Goal: Information Seeking & Learning: Learn about a topic

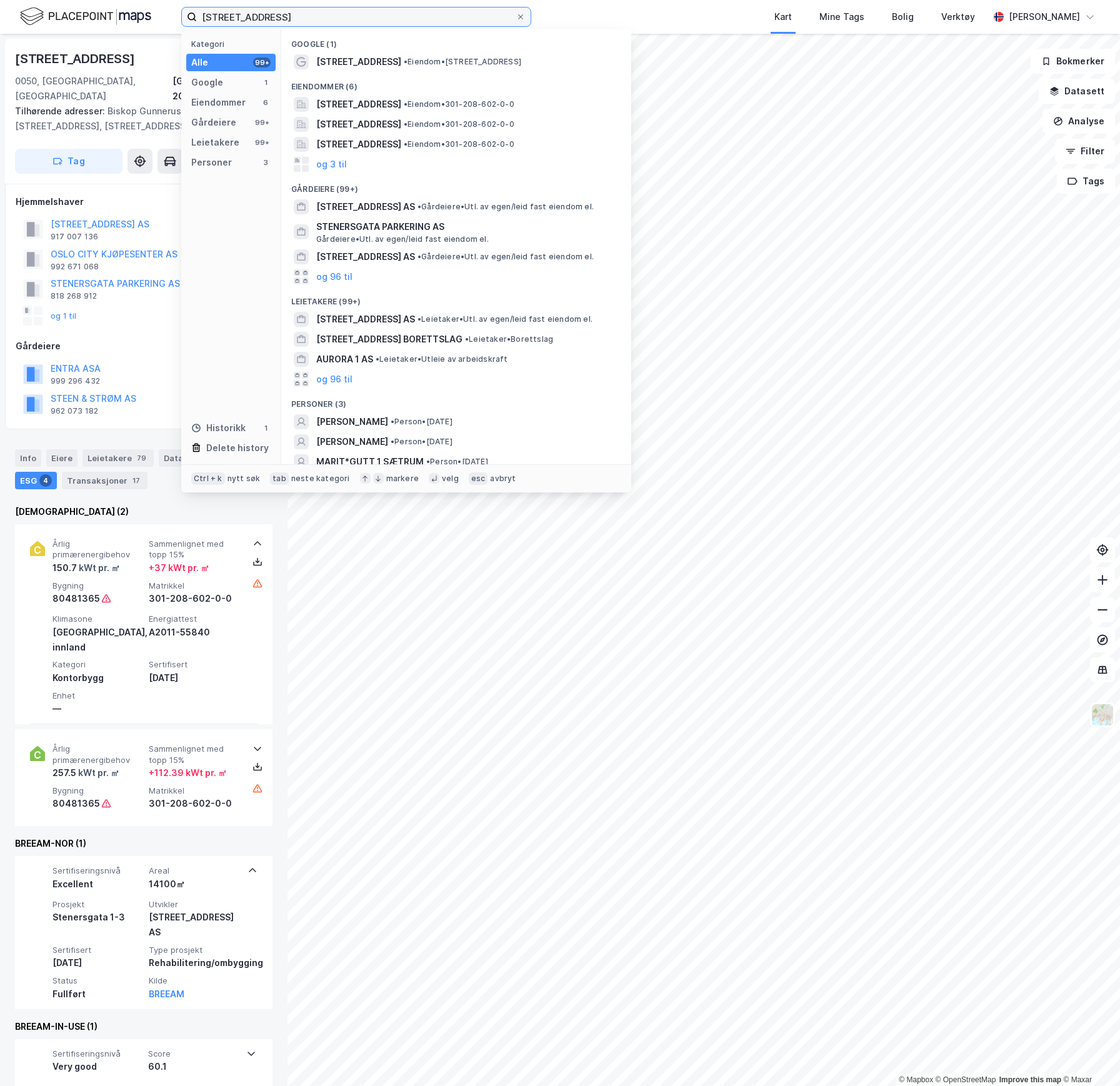
drag, startPoint x: 275, startPoint y: 18, endPoint x: 148, endPoint y: 16, distance: 127.0
click at [146, 17] on div "[STREET_ADDRESS] Kategori Alle 99+ Google 1 Eiendommer 6 Gårdeiere 99+ Leietake…" at bounding box center [560, 17] width 1120 height 34
paste input "[STREET_ADDRESS]"
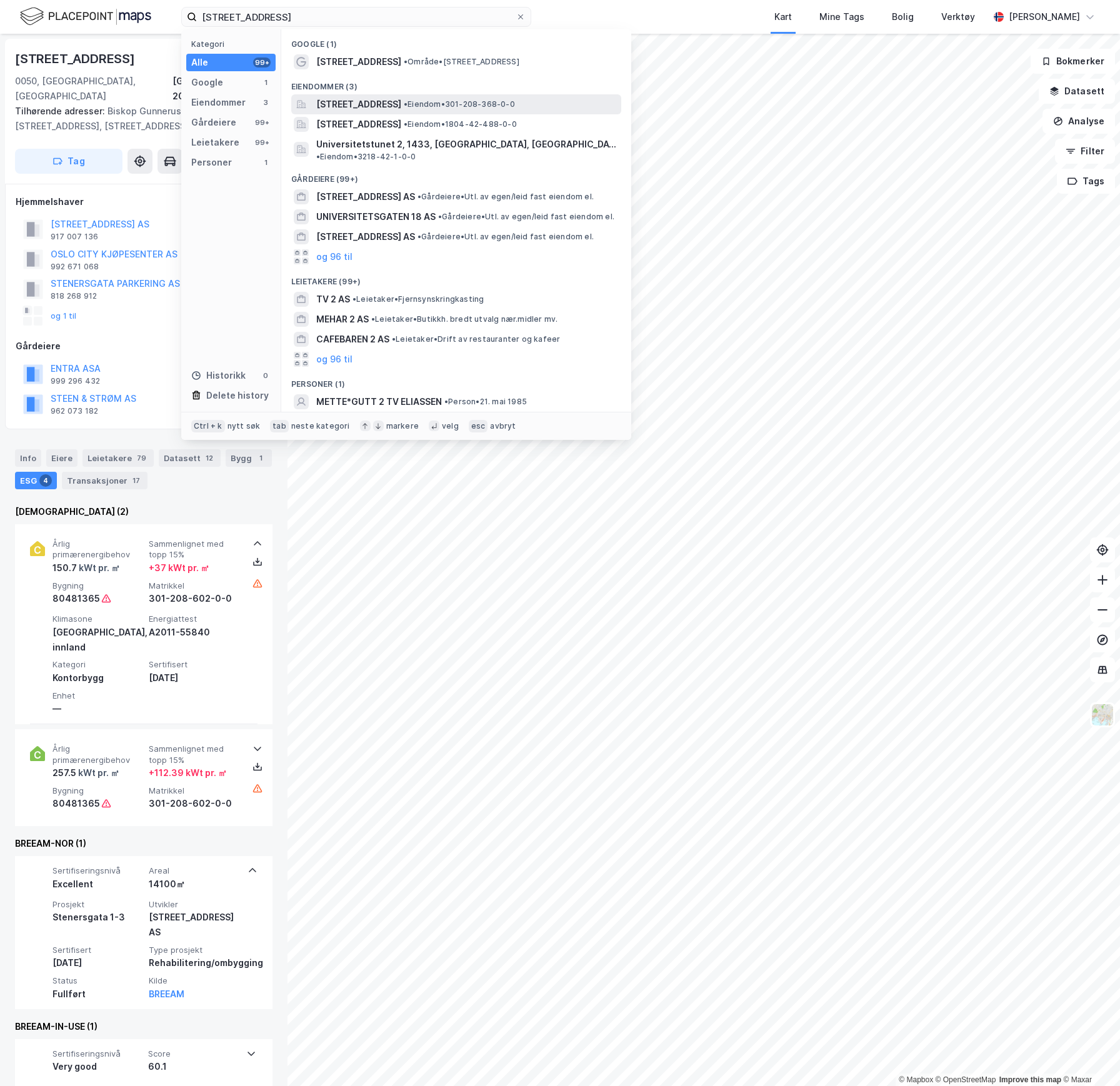
click at [371, 103] on span "[STREET_ADDRESS]" at bounding box center [358, 105] width 85 height 15
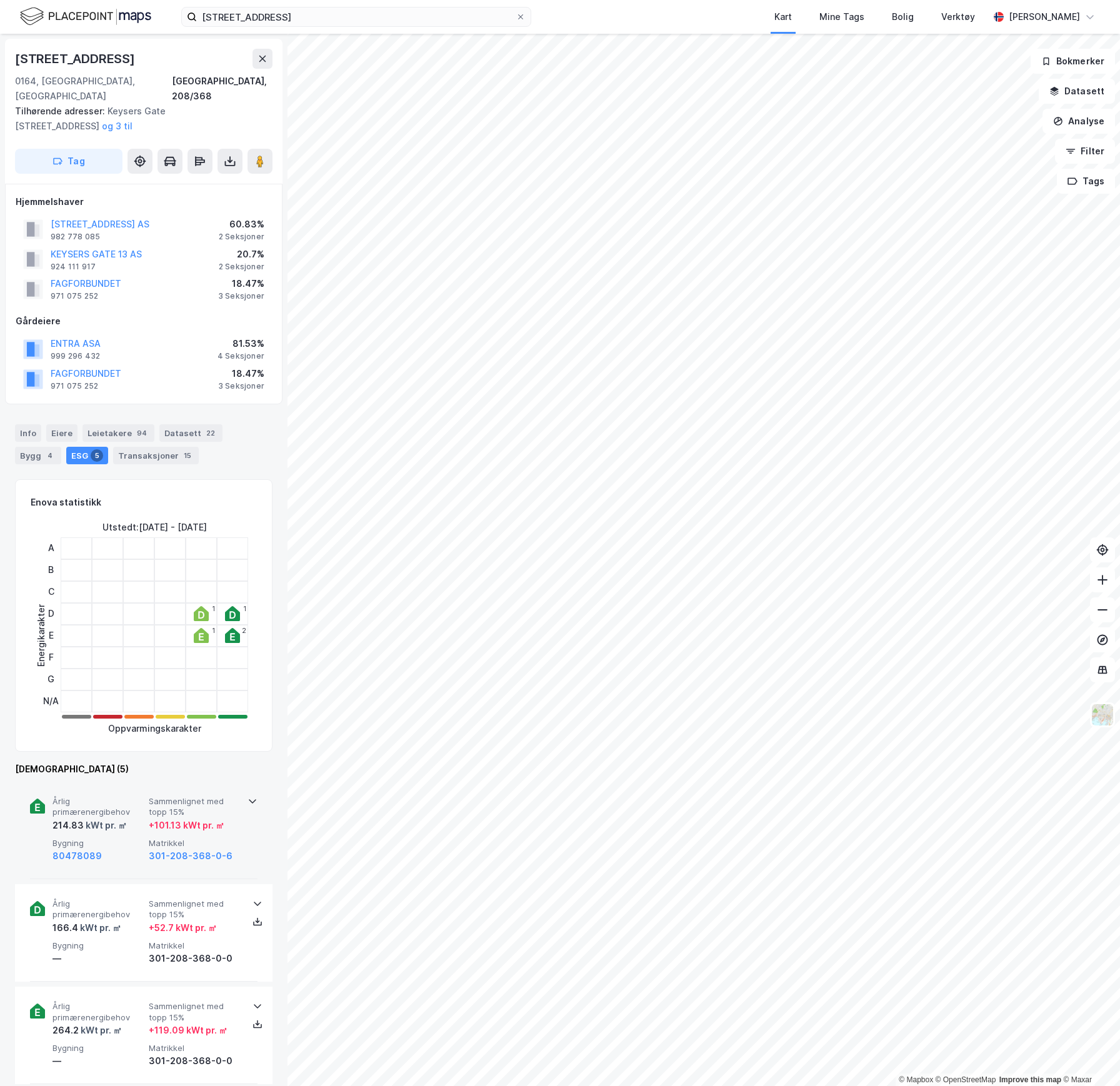
click at [123, 818] on div "kWt pr. ㎡" at bounding box center [106, 826] width 43 height 15
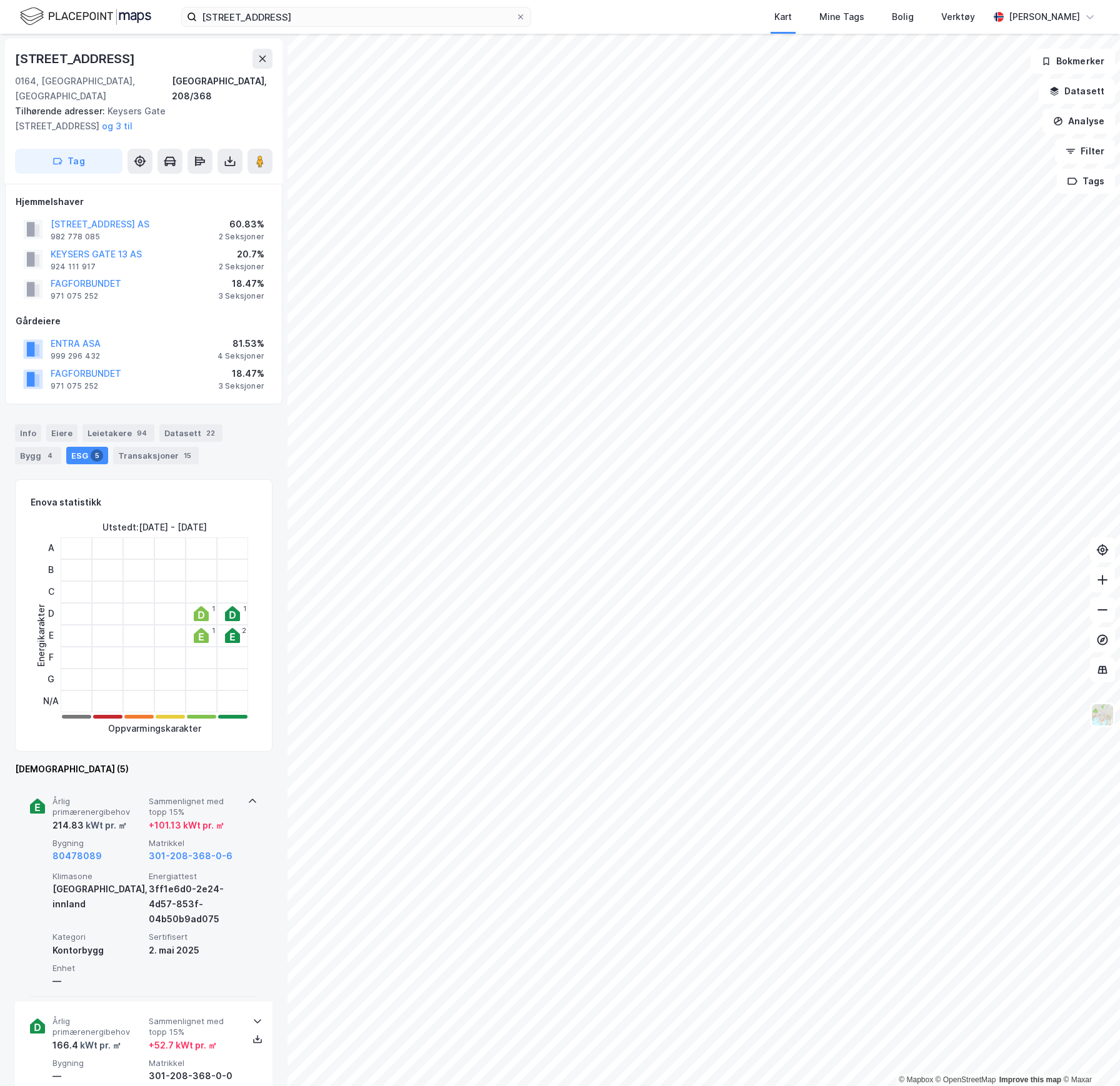
click at [125, 818] on div "214.83 kWt pr. ㎡" at bounding box center [98, 826] width 91 height 15
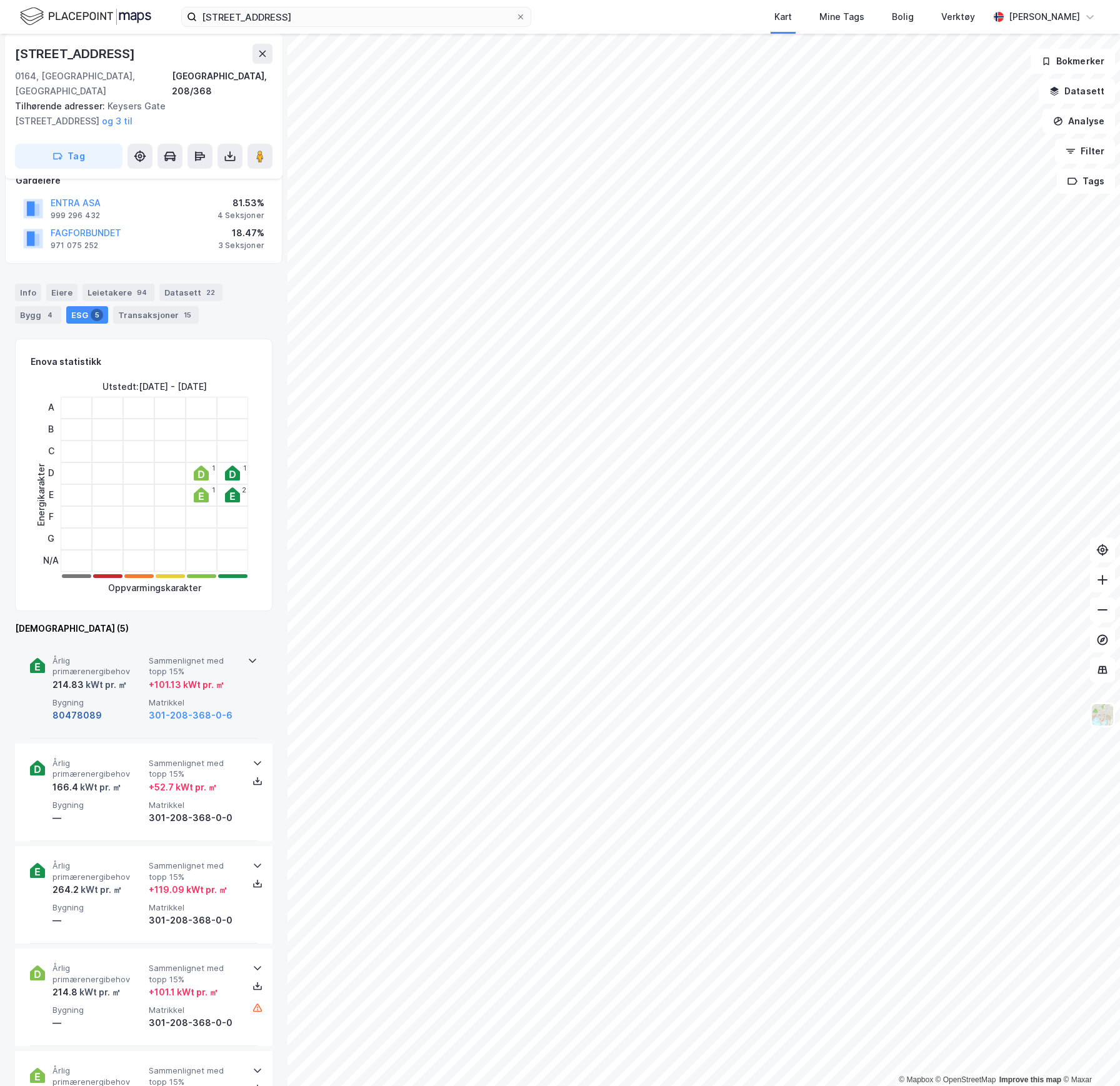
scroll to position [166, 0]
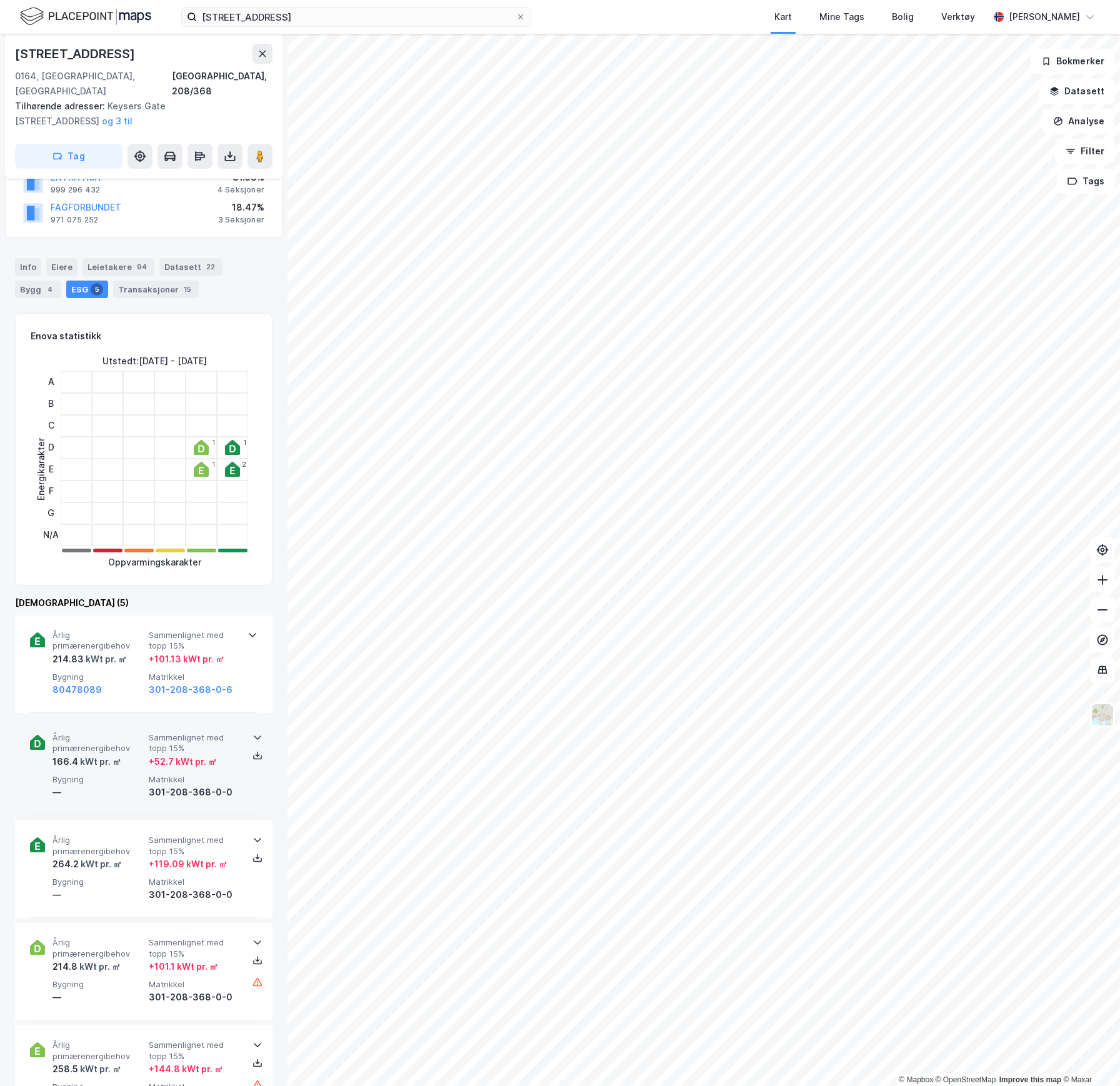
click at [117, 785] on div "—" at bounding box center [98, 792] width 91 height 15
click at [121, 774] on span "Bygning" at bounding box center [98, 779] width 91 height 11
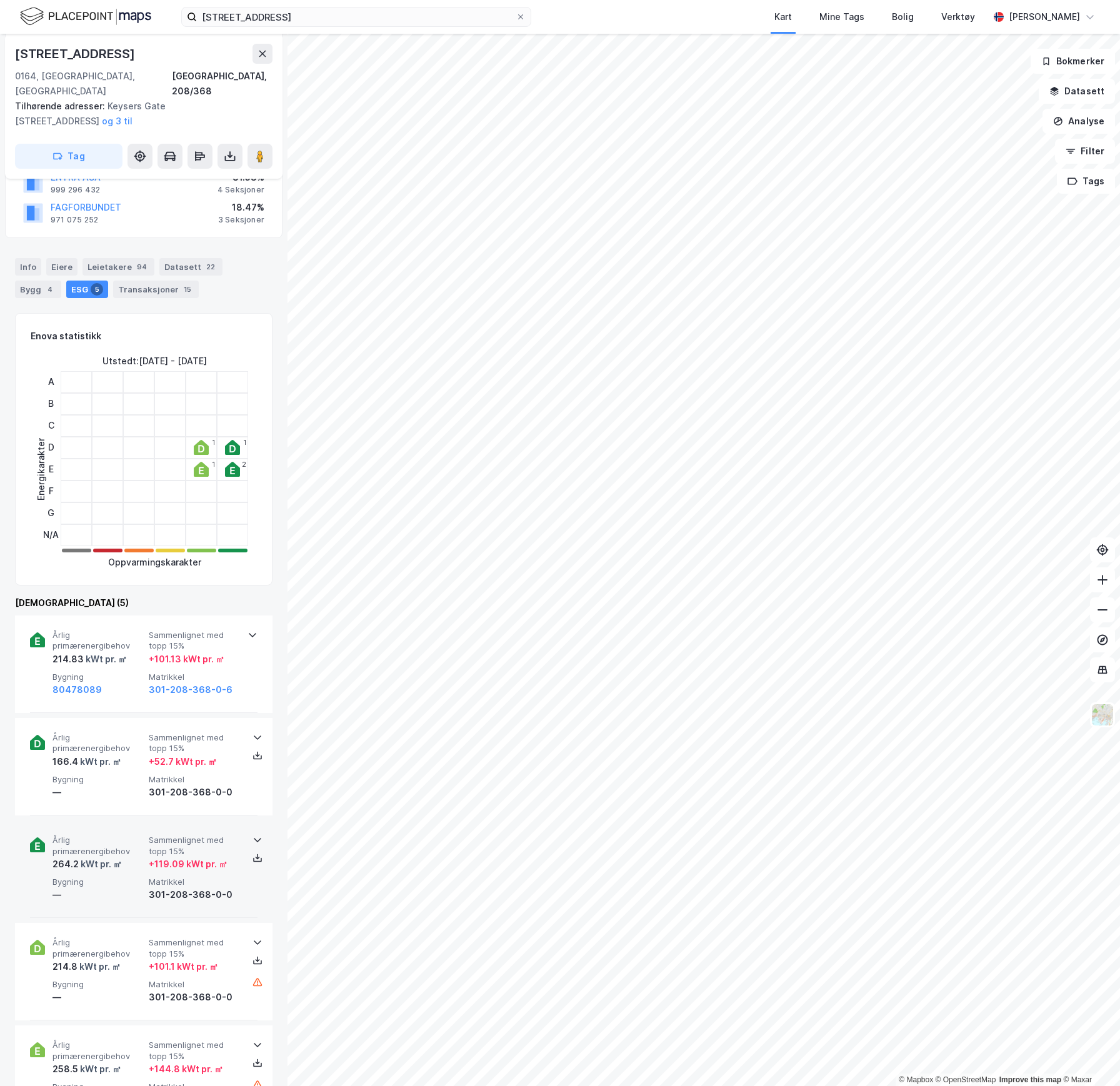
click at [120, 857] on div "kWt pr. ㎡" at bounding box center [101, 865] width 43 height 15
click at [126, 841] on span "Årlig primærenergibehov" at bounding box center [98, 846] width 91 height 22
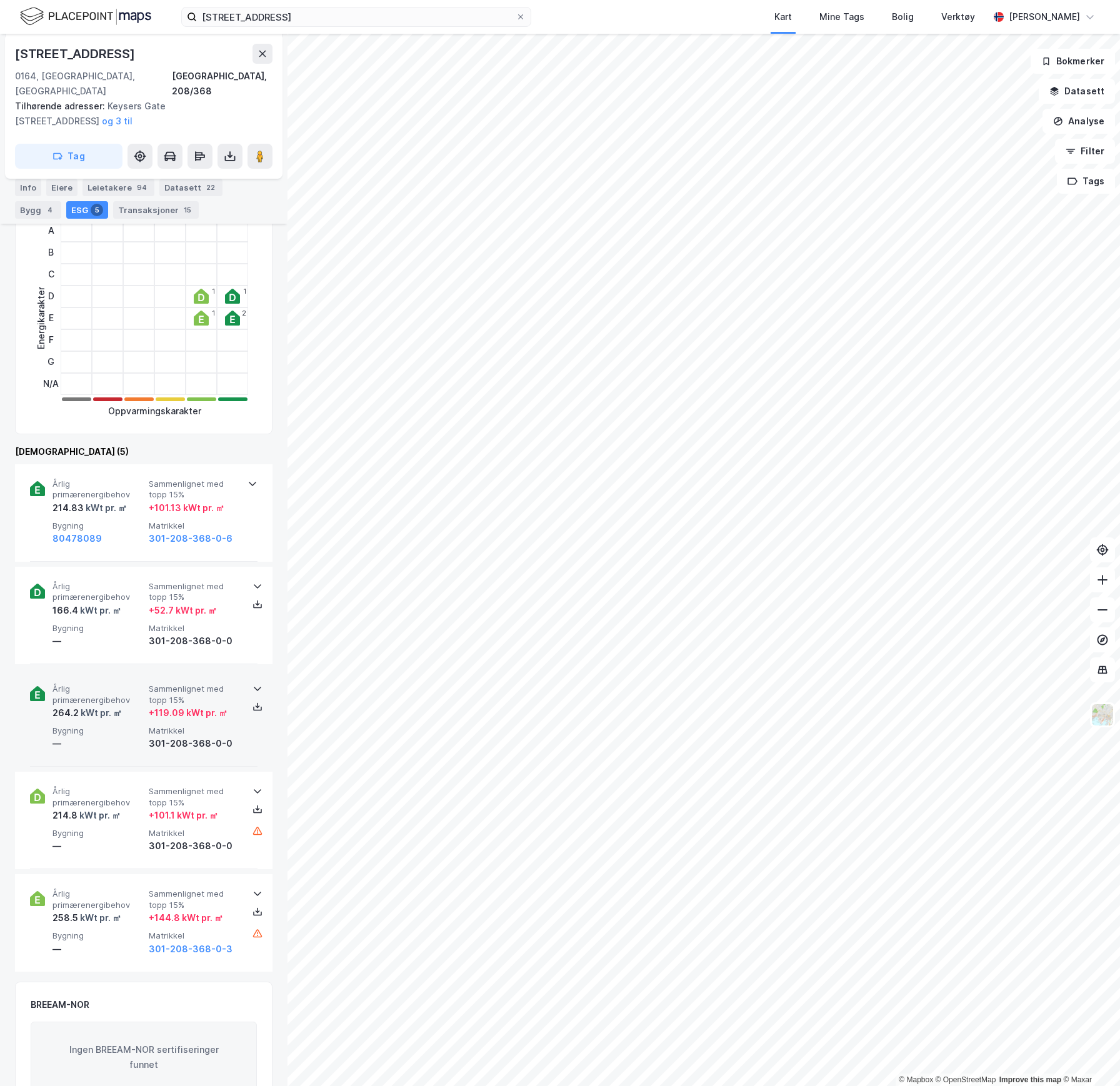
scroll to position [333, 0]
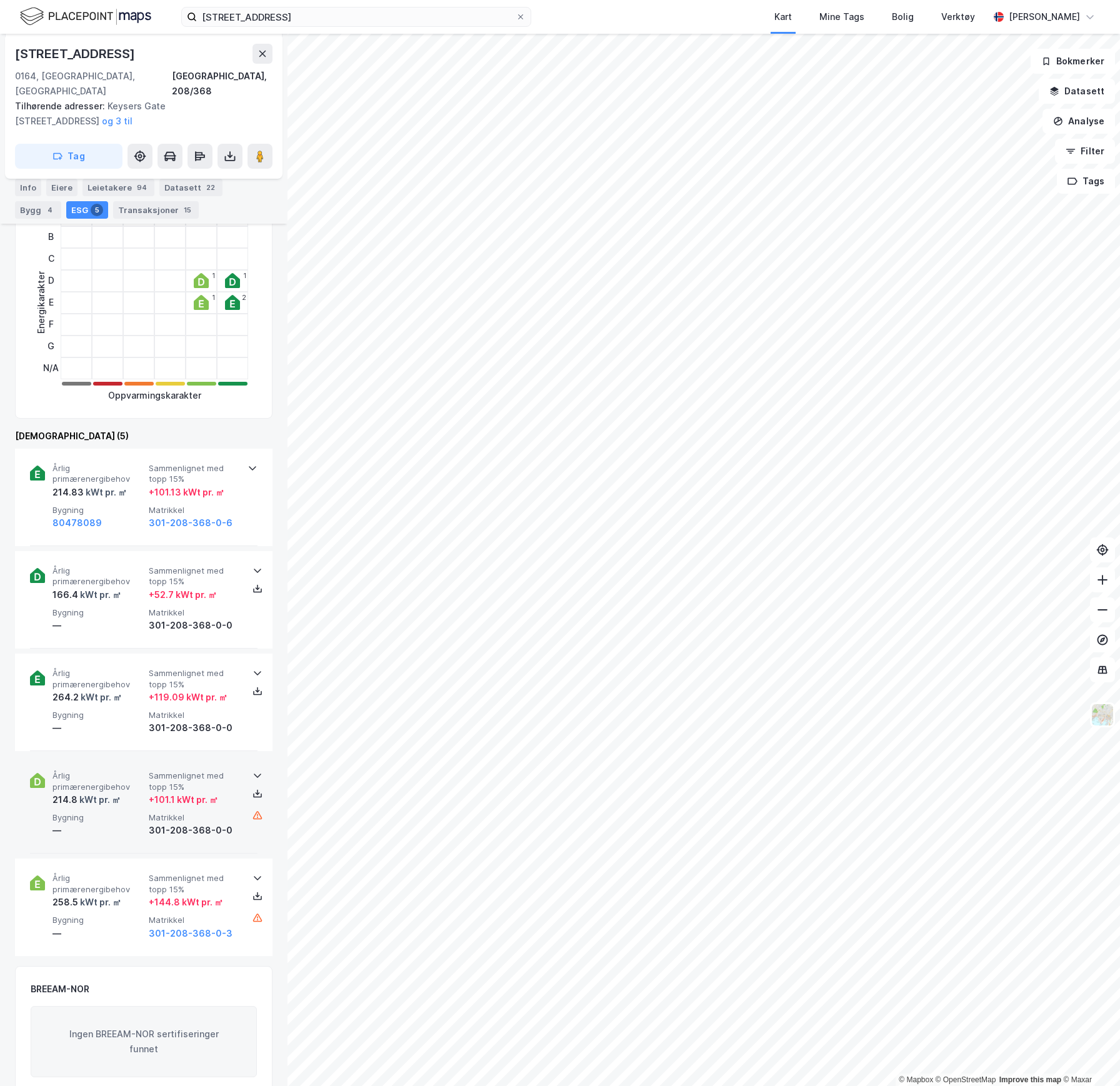
click at [112, 792] on div "kWt pr. ㎡" at bounding box center [99, 800] width 43 height 15
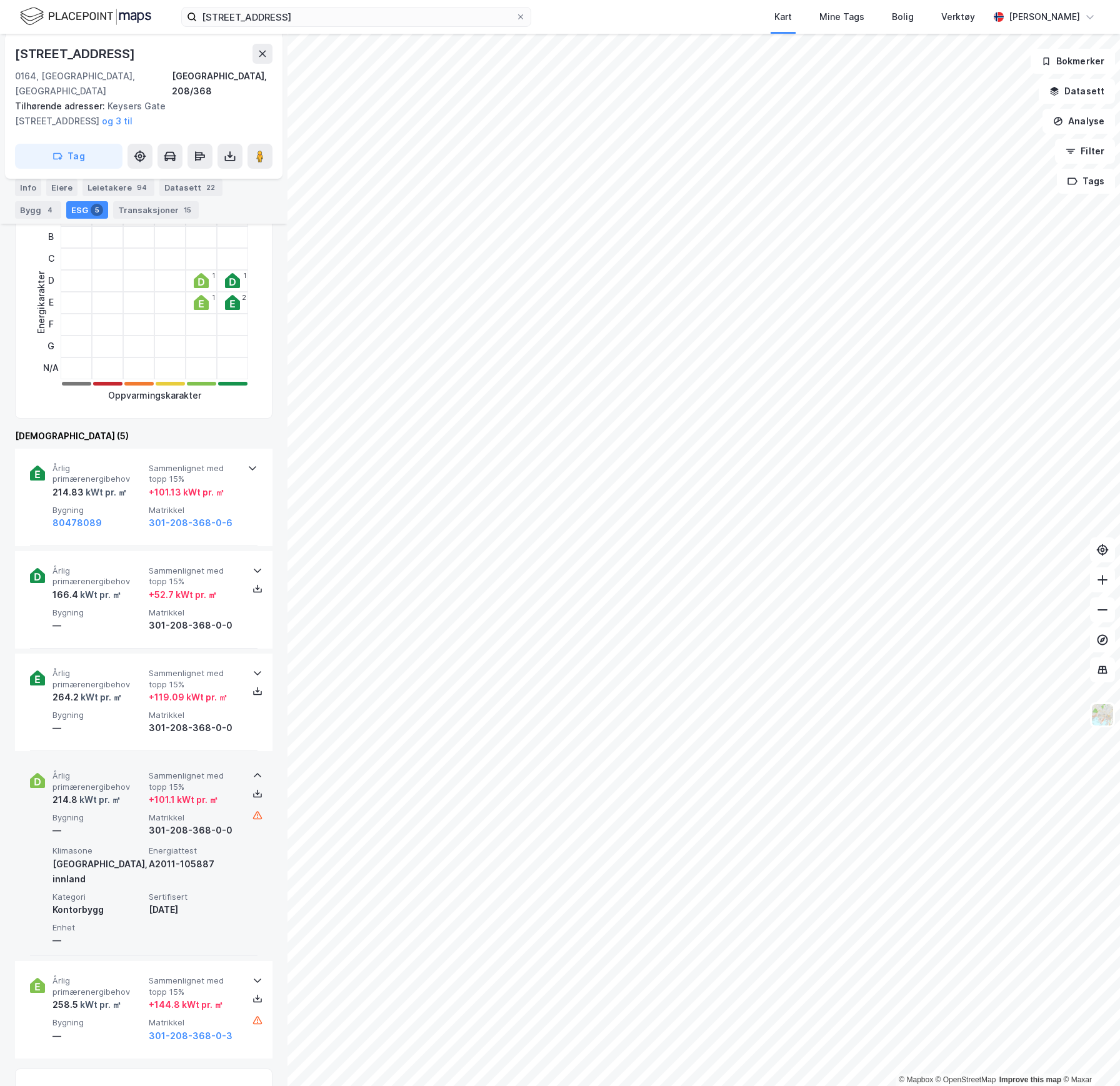
click at [112, 792] on div "kWt pr. ㎡" at bounding box center [99, 800] width 43 height 15
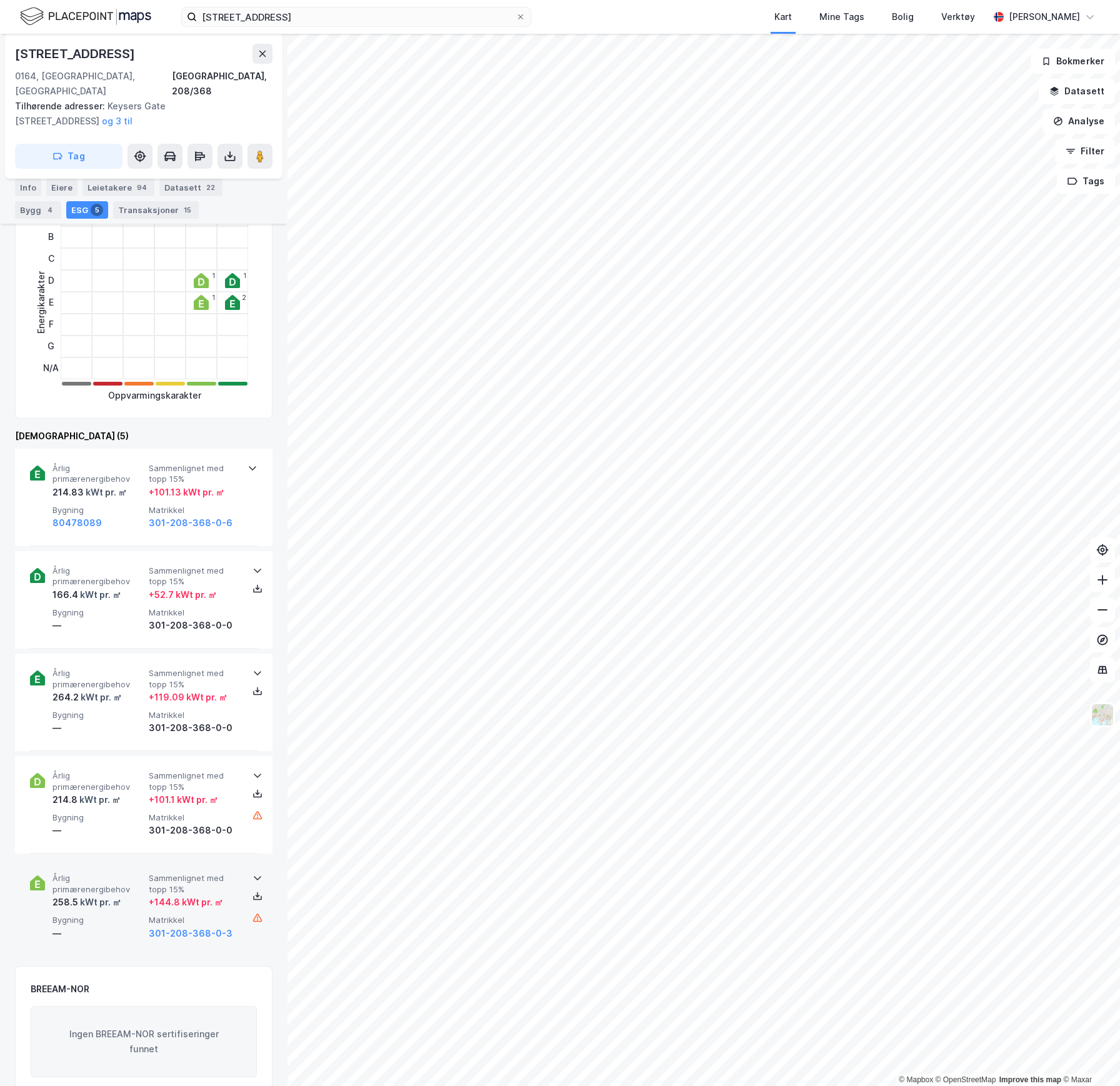
click at [123, 896] on div "Årlig primærenergibehov 258.5 kWt pr. ㎡ Sammenlignet med topp 15% + 144.8 kWt p…" at bounding box center [146, 906] width 187 height 67
click at [122, 895] on div "258.5 kWt pr. ㎡" at bounding box center [98, 902] width 91 height 15
click at [103, 895] on div "kWt pr. ㎡" at bounding box center [100, 902] width 43 height 15
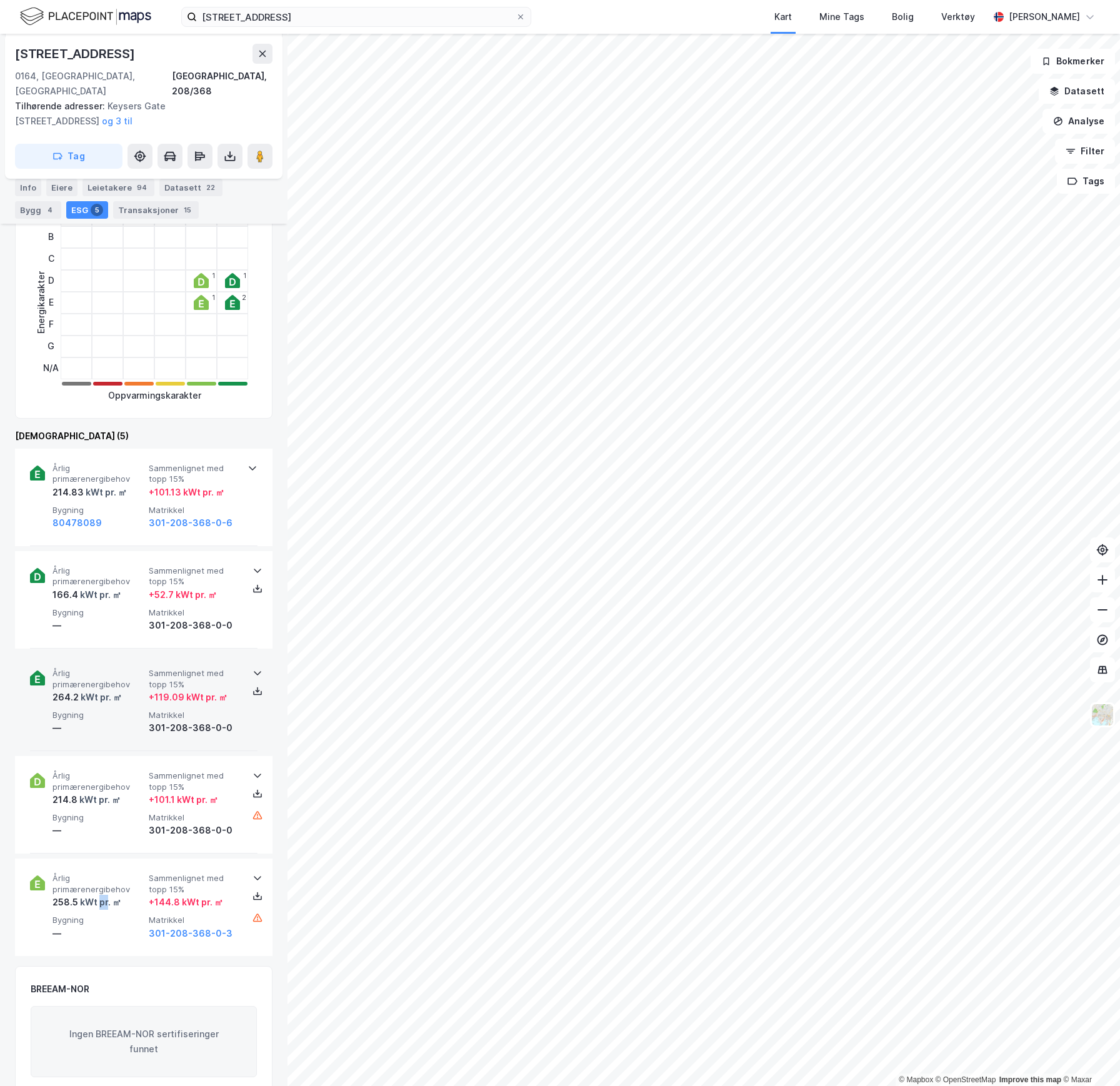
scroll to position [0, 0]
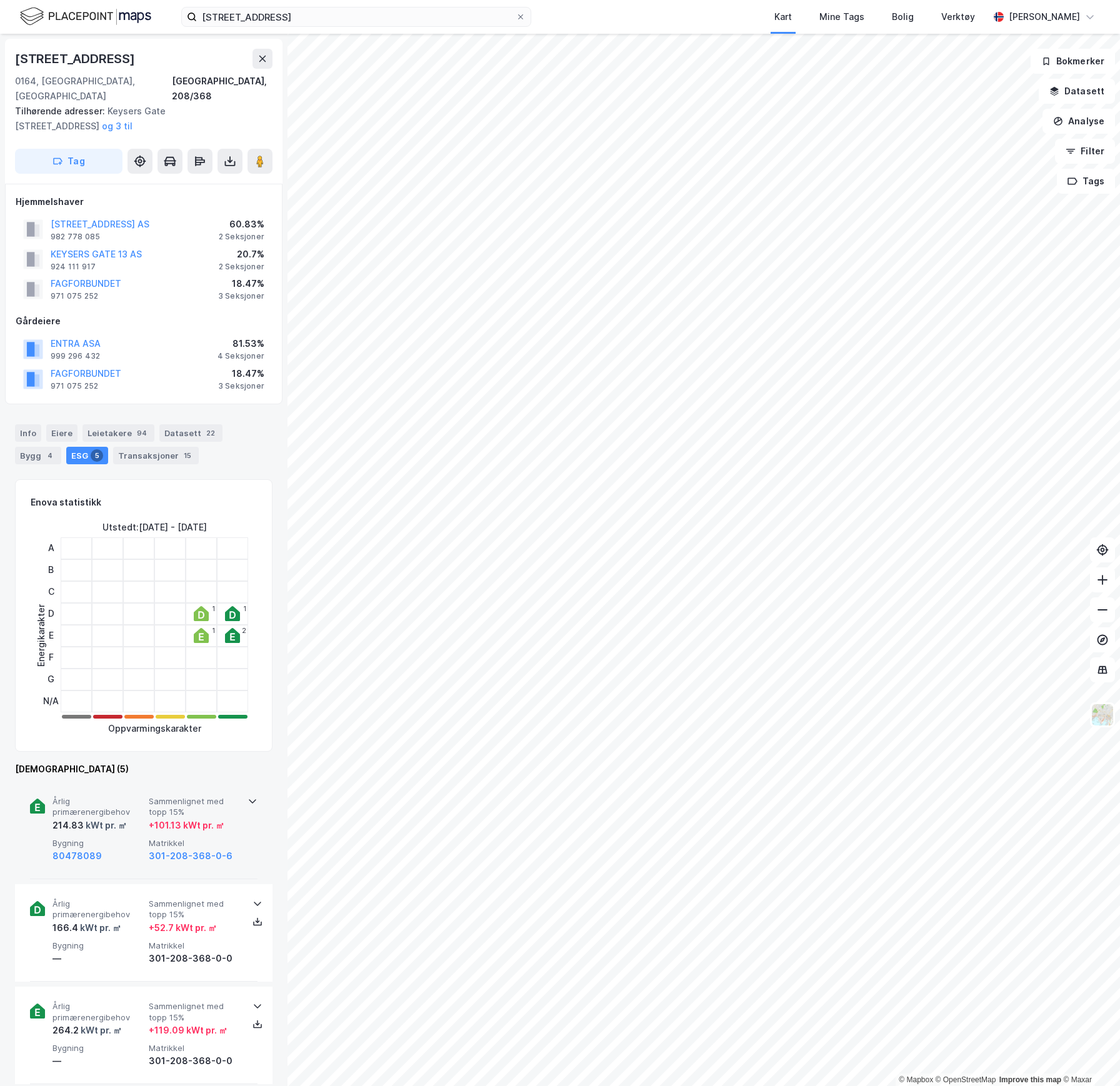
click at [121, 818] on div "kWt pr. ㎡" at bounding box center [106, 826] width 43 height 15
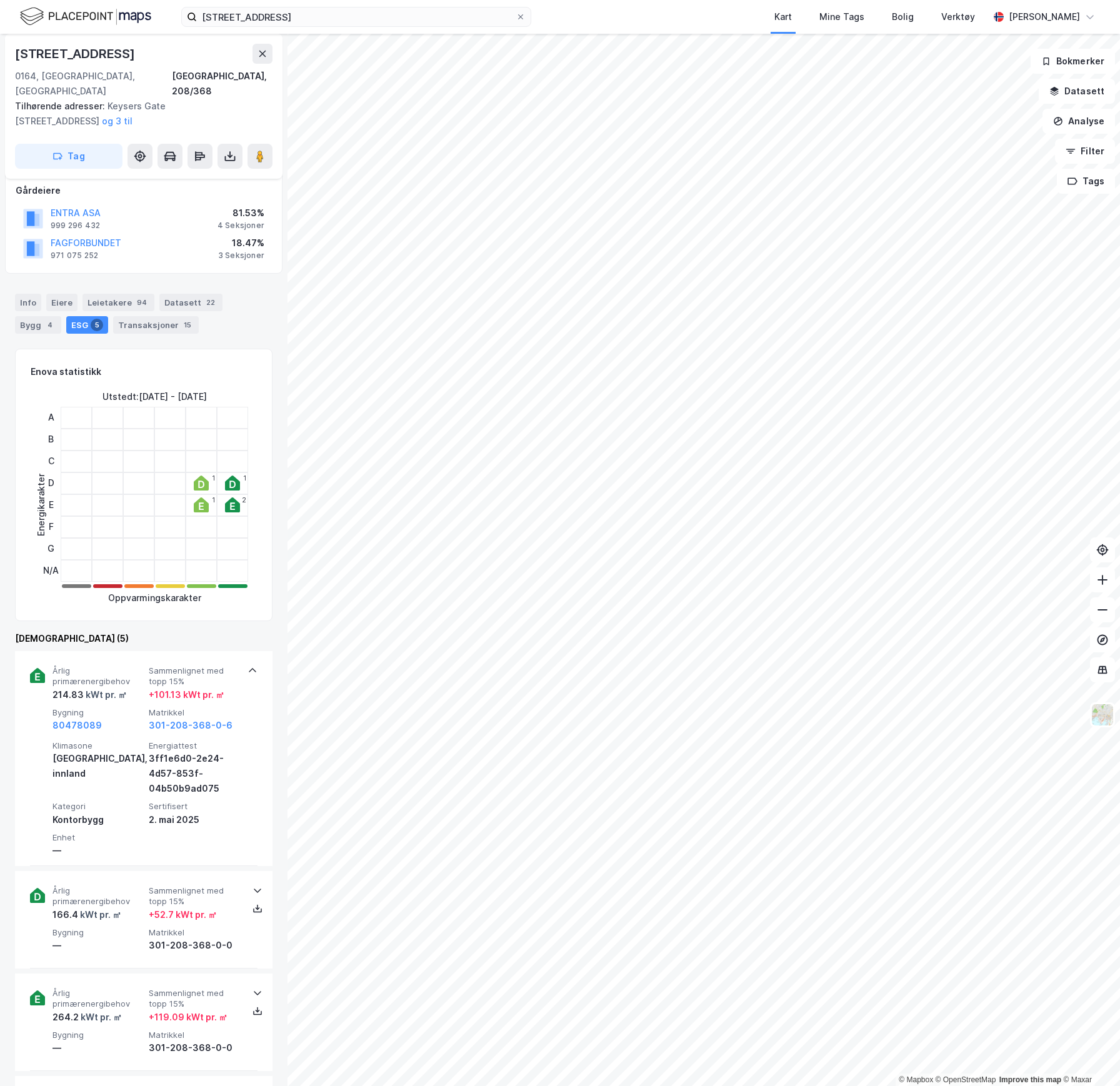
scroll to position [333, 0]
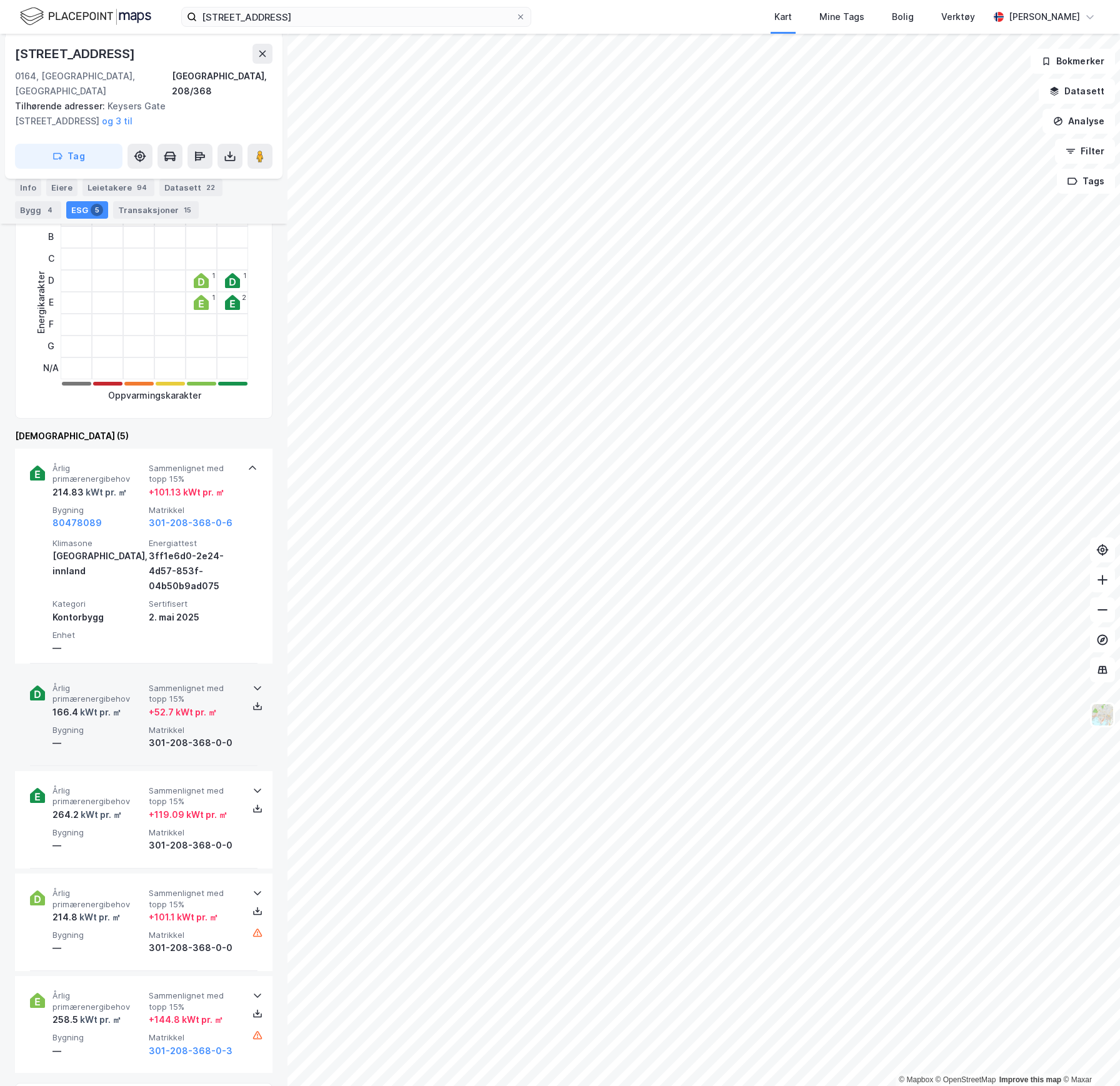
click at [116, 705] on div "kWt pr. ㎡" at bounding box center [100, 713] width 43 height 15
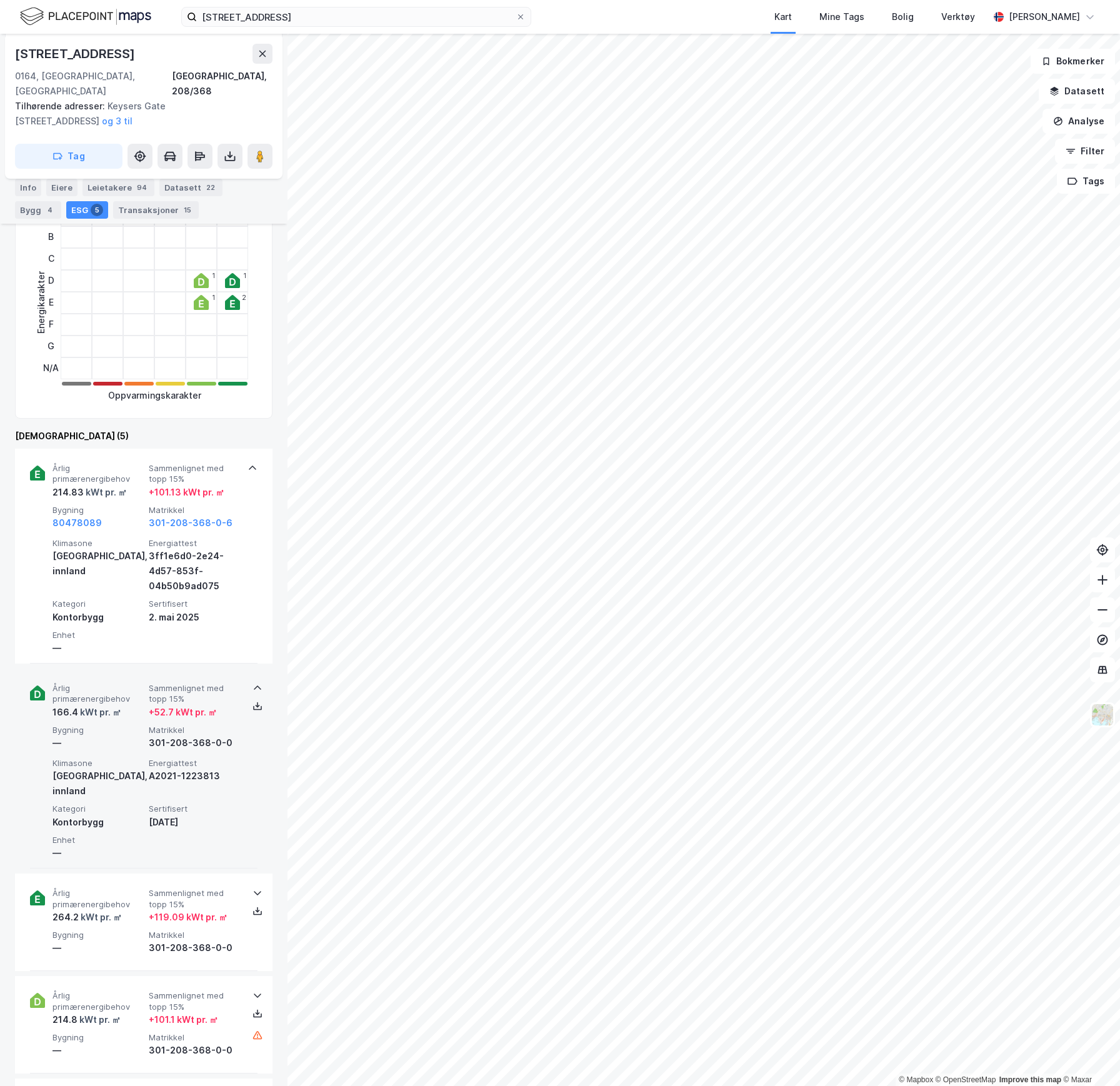
click at [116, 705] on div "kWt pr. ㎡" at bounding box center [100, 713] width 43 height 15
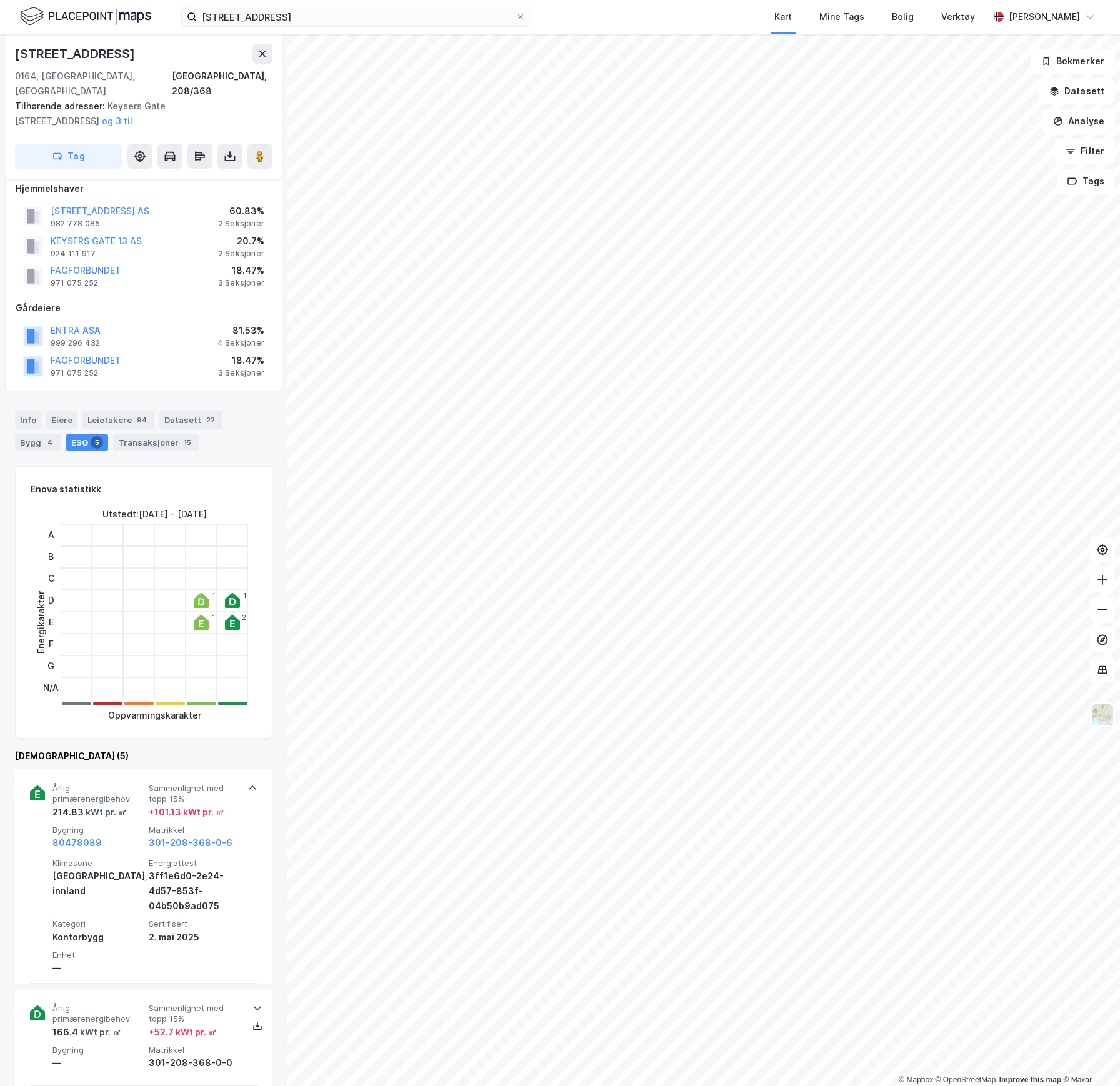
scroll to position [0, 0]
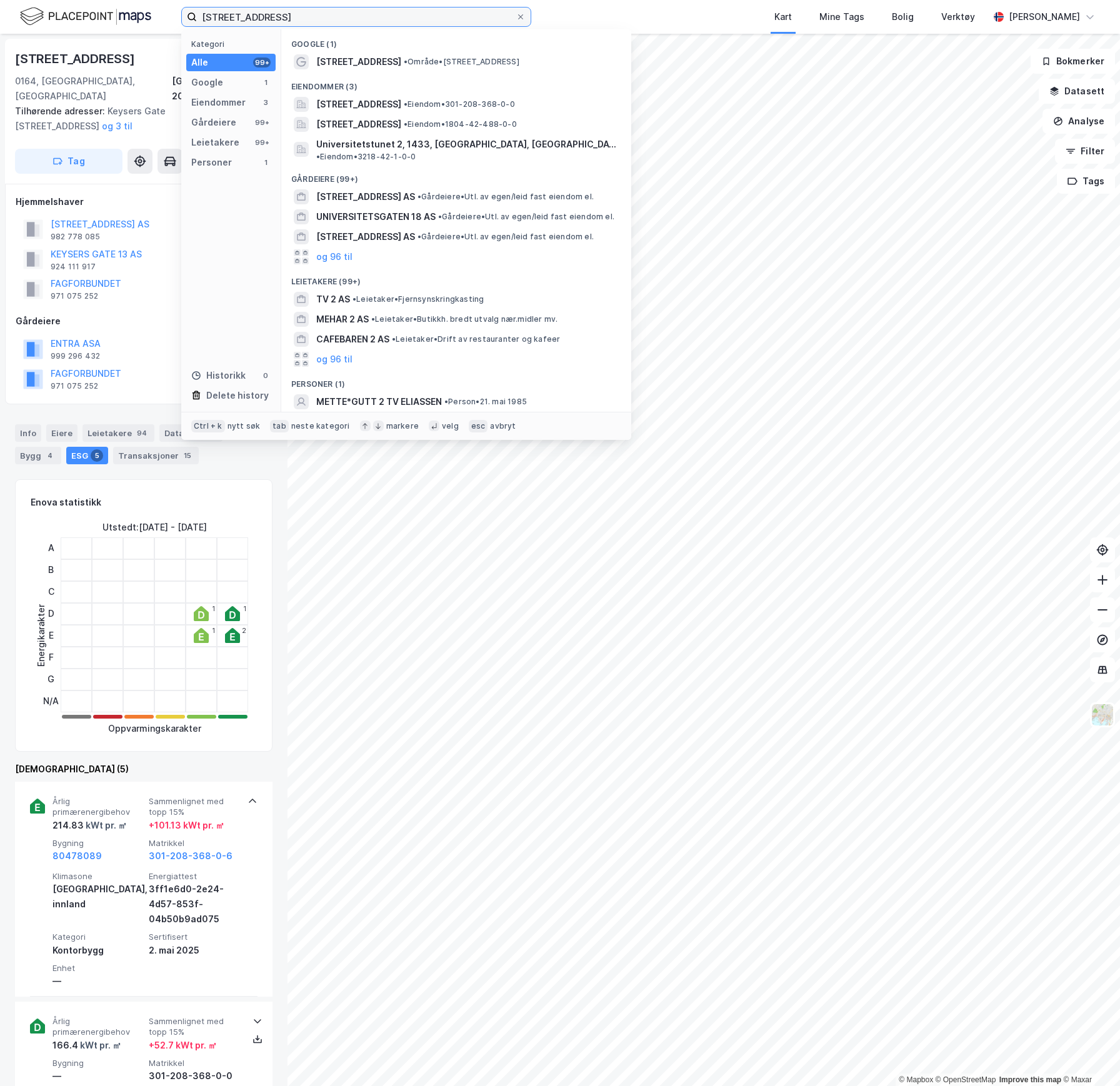
drag, startPoint x: 308, startPoint y: 15, endPoint x: 133, endPoint y: 17, distance: 175.0
click at [133, 17] on div "Universitetsgaten 2 Kategori Alle 99+ Google 1 Eiendommer 3 Gårdeiere 99+ Leiet…" at bounding box center [560, 17] width 1120 height 34
paste input "a 7"
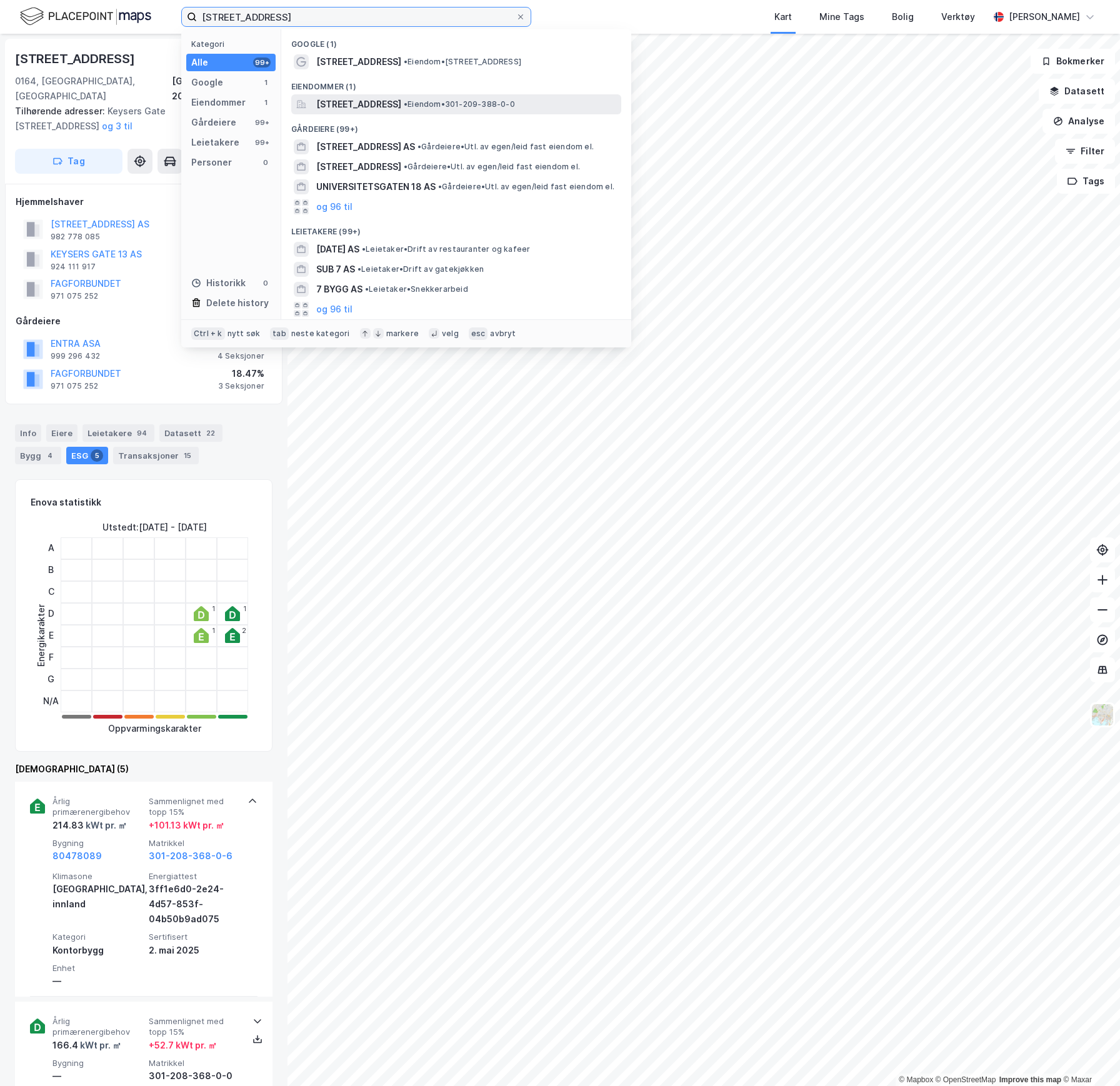
type input "[STREET_ADDRESS]"
click at [373, 98] on span "[STREET_ADDRESS]" at bounding box center [358, 105] width 85 height 15
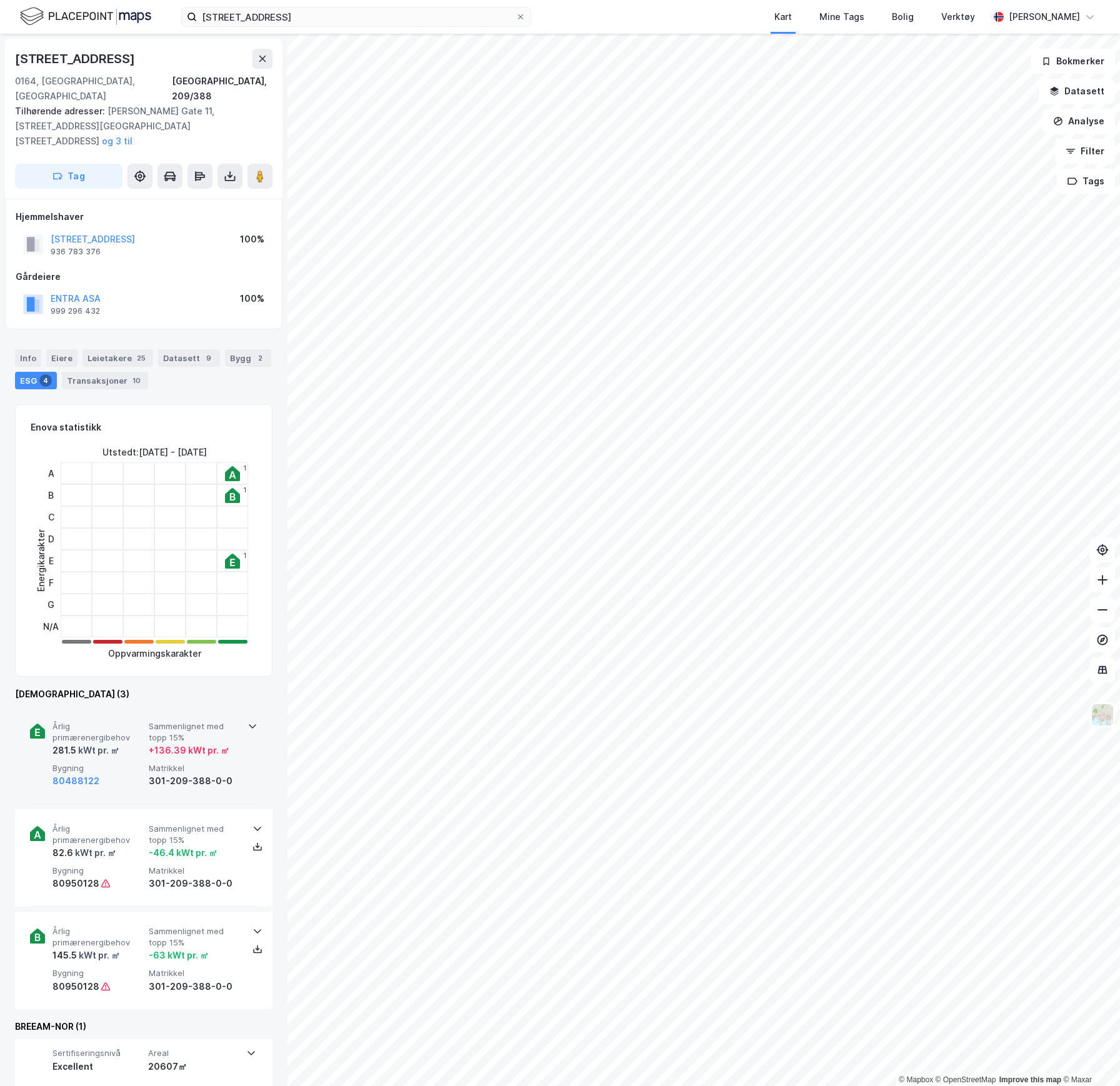
click at [118, 730] on div "Årlig primærenergibehov 281.5 kWt pr. ㎡ Sammenlignet med topp 15% + 136.39 kWt …" at bounding box center [146, 754] width 187 height 67
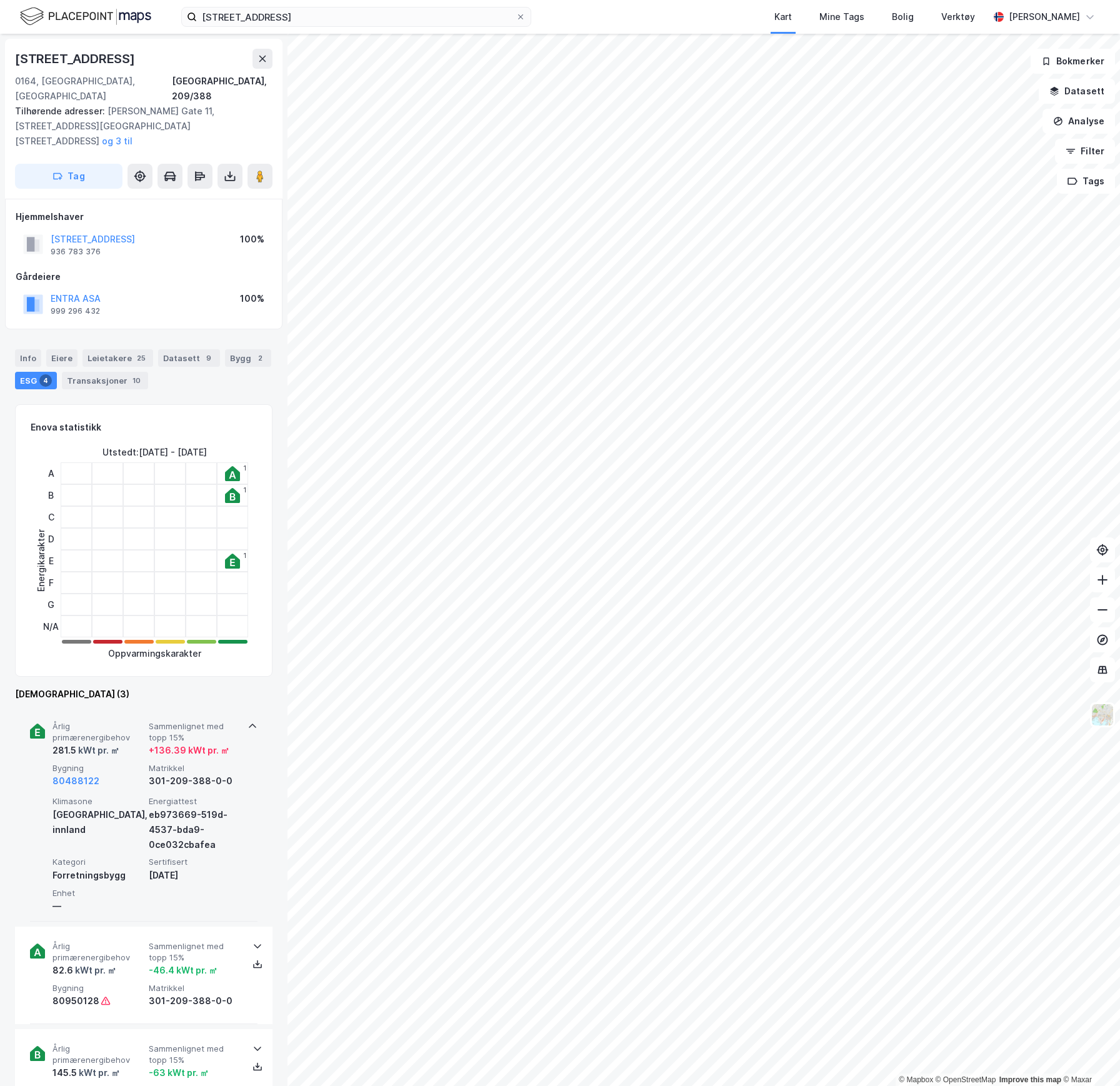
click at [118, 730] on div "Årlig primærenergibehov 281.5 kWt pr. ㎡ Sammenlignet med topp 15% + 136.39 kWt …" at bounding box center [146, 754] width 187 height 67
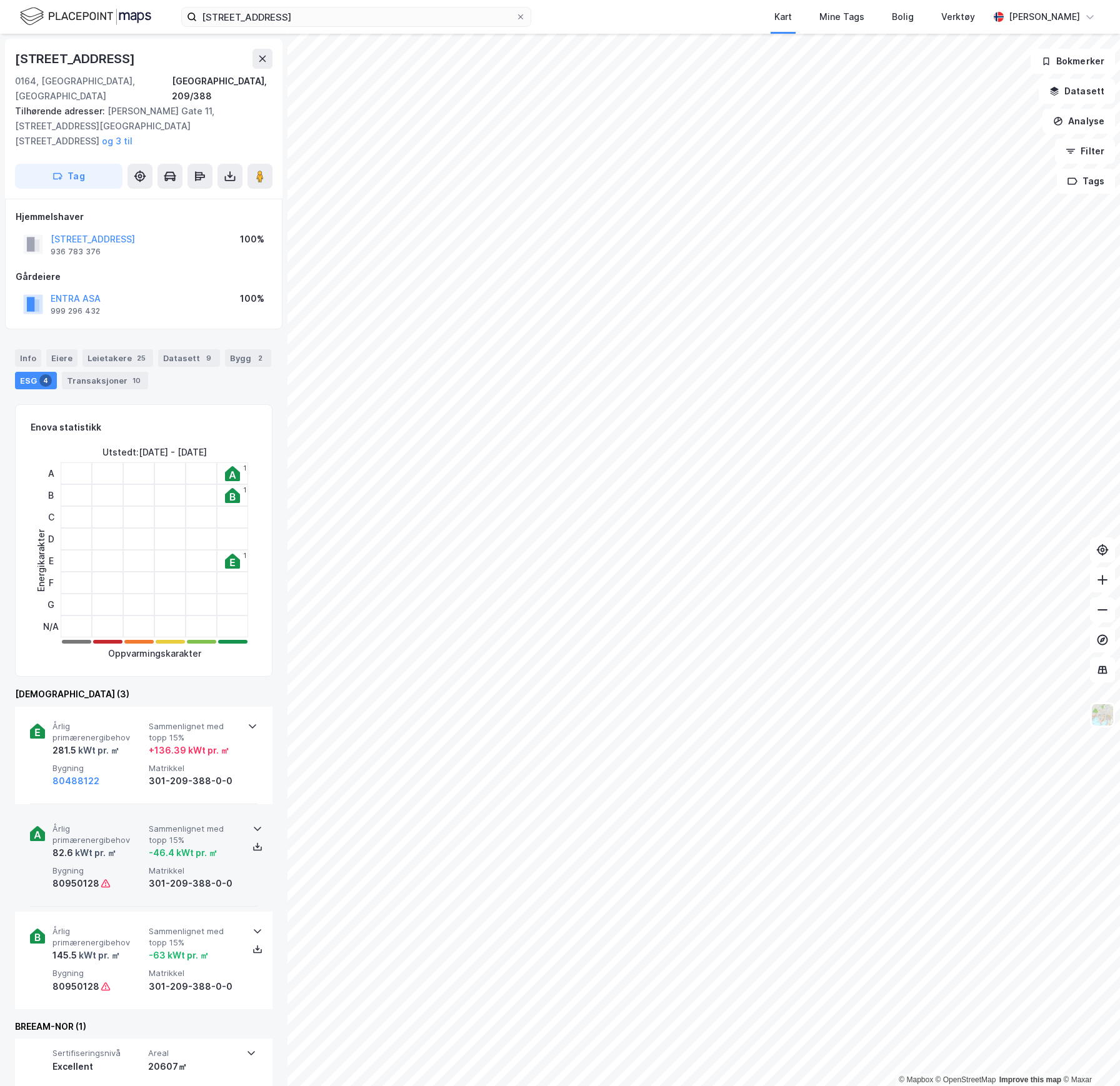
click at [117, 824] on span "Årlig primærenergibehov" at bounding box center [98, 835] width 91 height 22
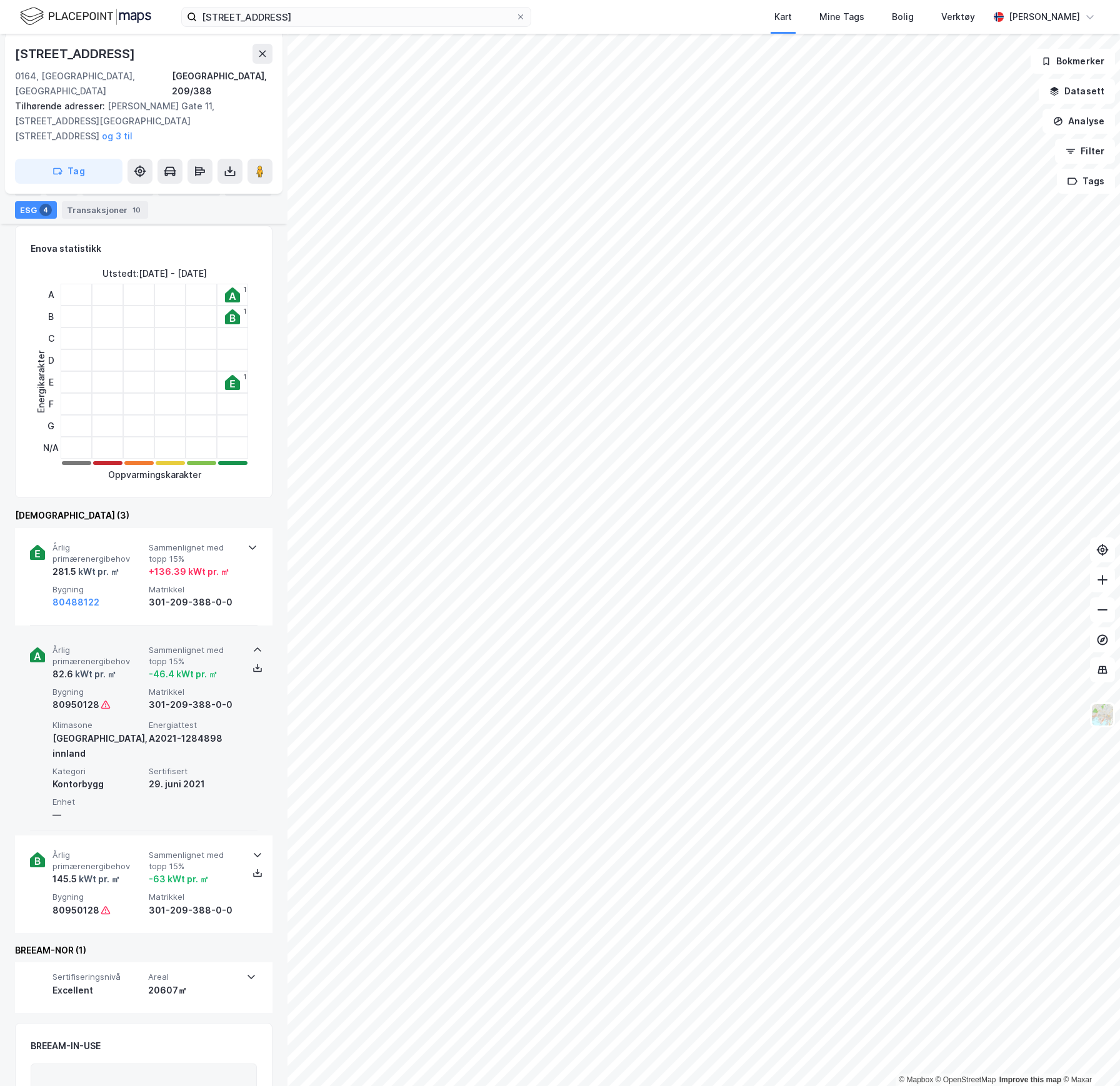
scroll to position [213, 0]
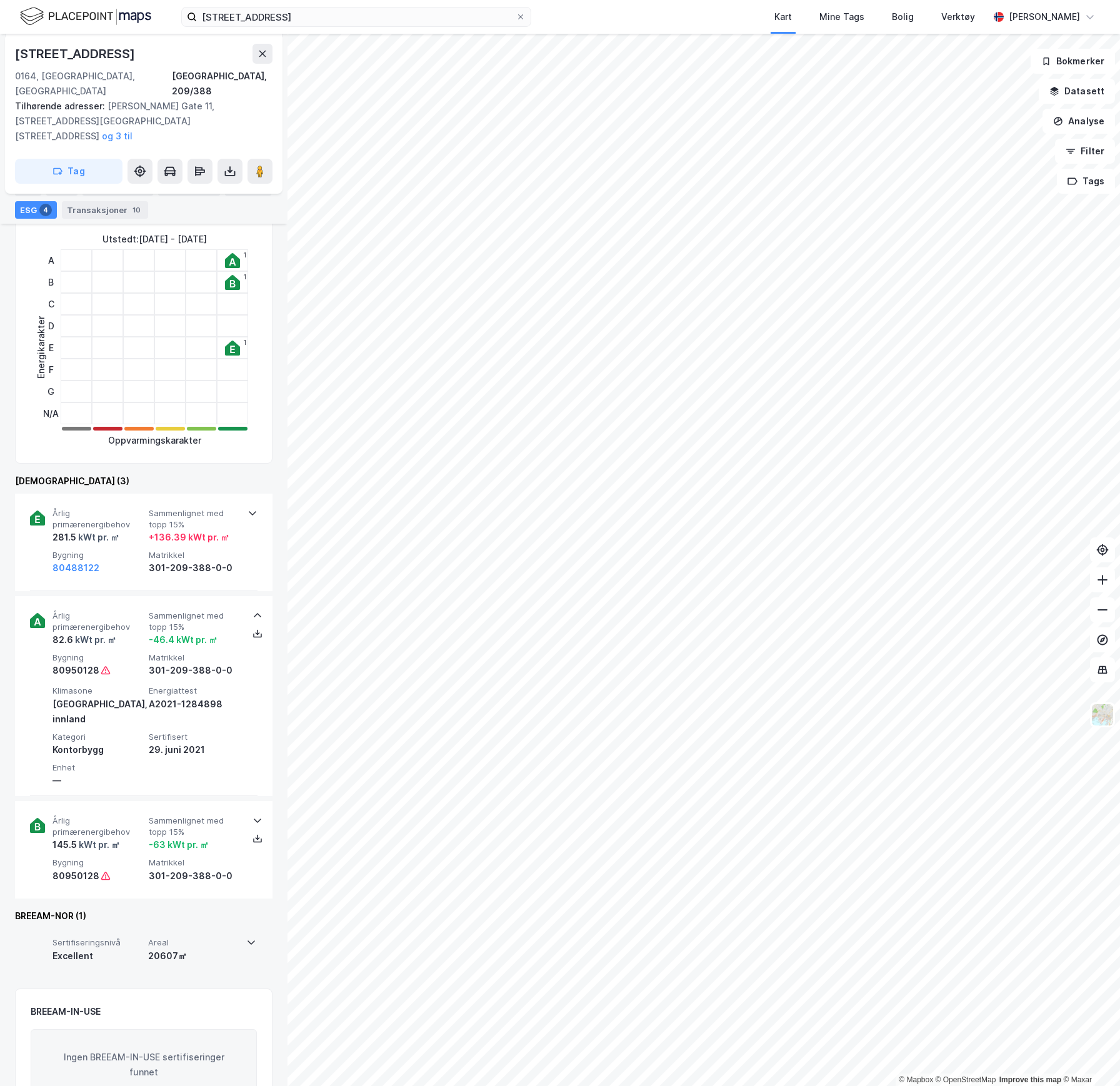
click at [158, 928] on div "Sertifiseringsnivå Excellent Areal 20607㎡" at bounding box center [143, 953] width 226 height 50
click at [150, 949] on div "20607㎡" at bounding box center [193, 956] width 91 height 15
click at [116, 560] on div "80488122" at bounding box center [98, 568] width 91 height 15
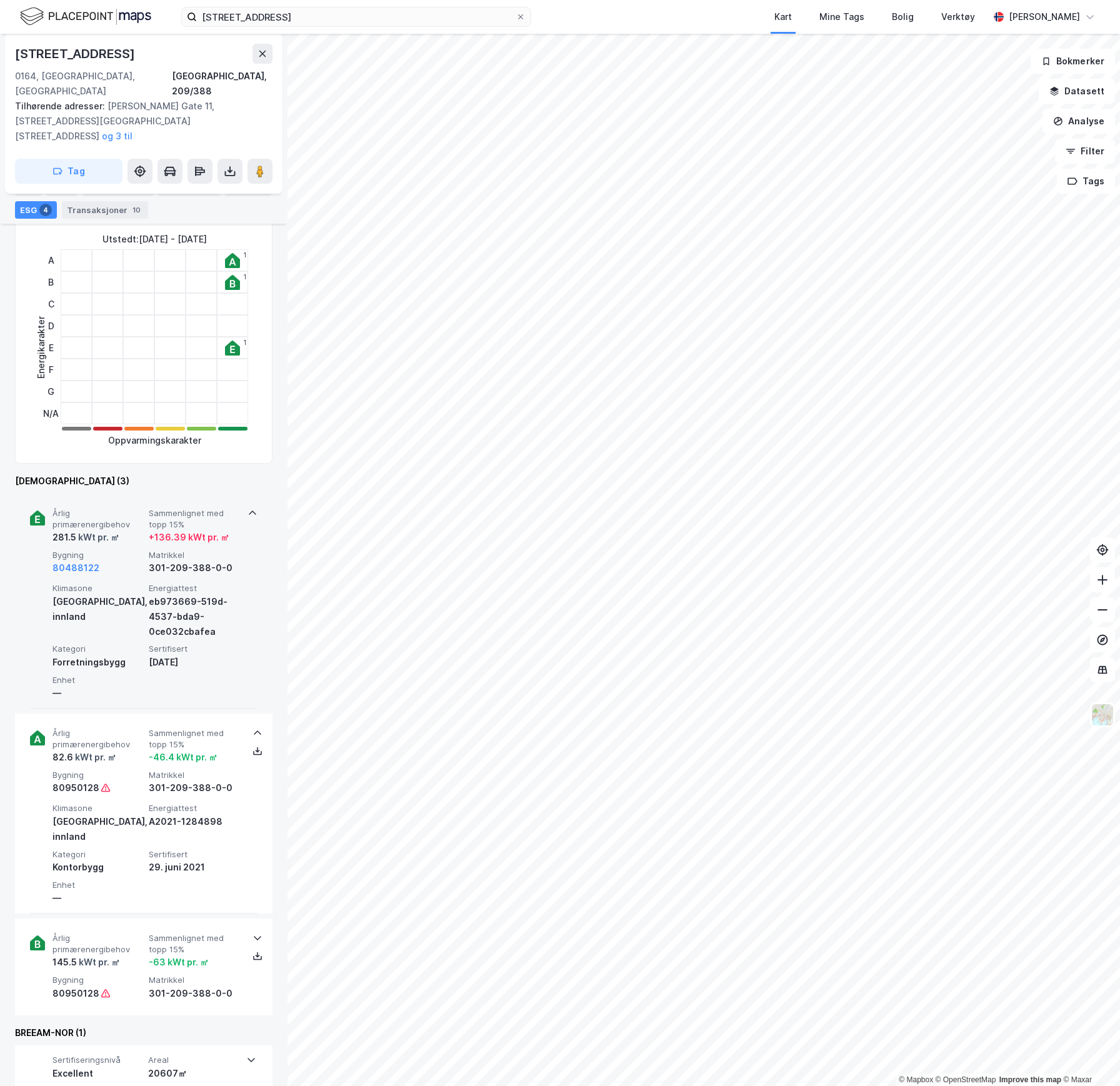
click at [116, 560] on div "80488122" at bounding box center [98, 568] width 91 height 15
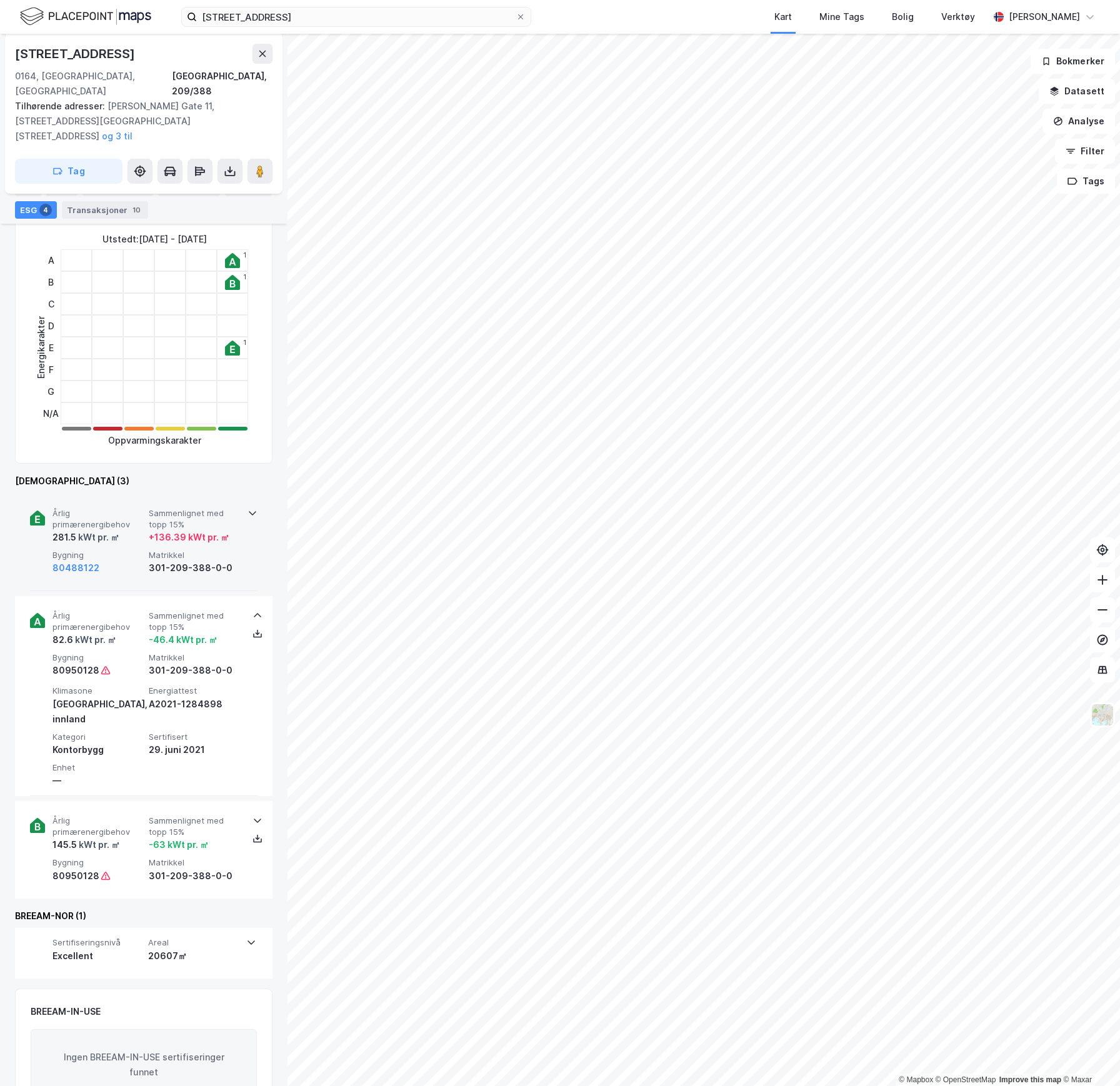
click at [127, 550] on span "Bygning" at bounding box center [98, 555] width 91 height 11
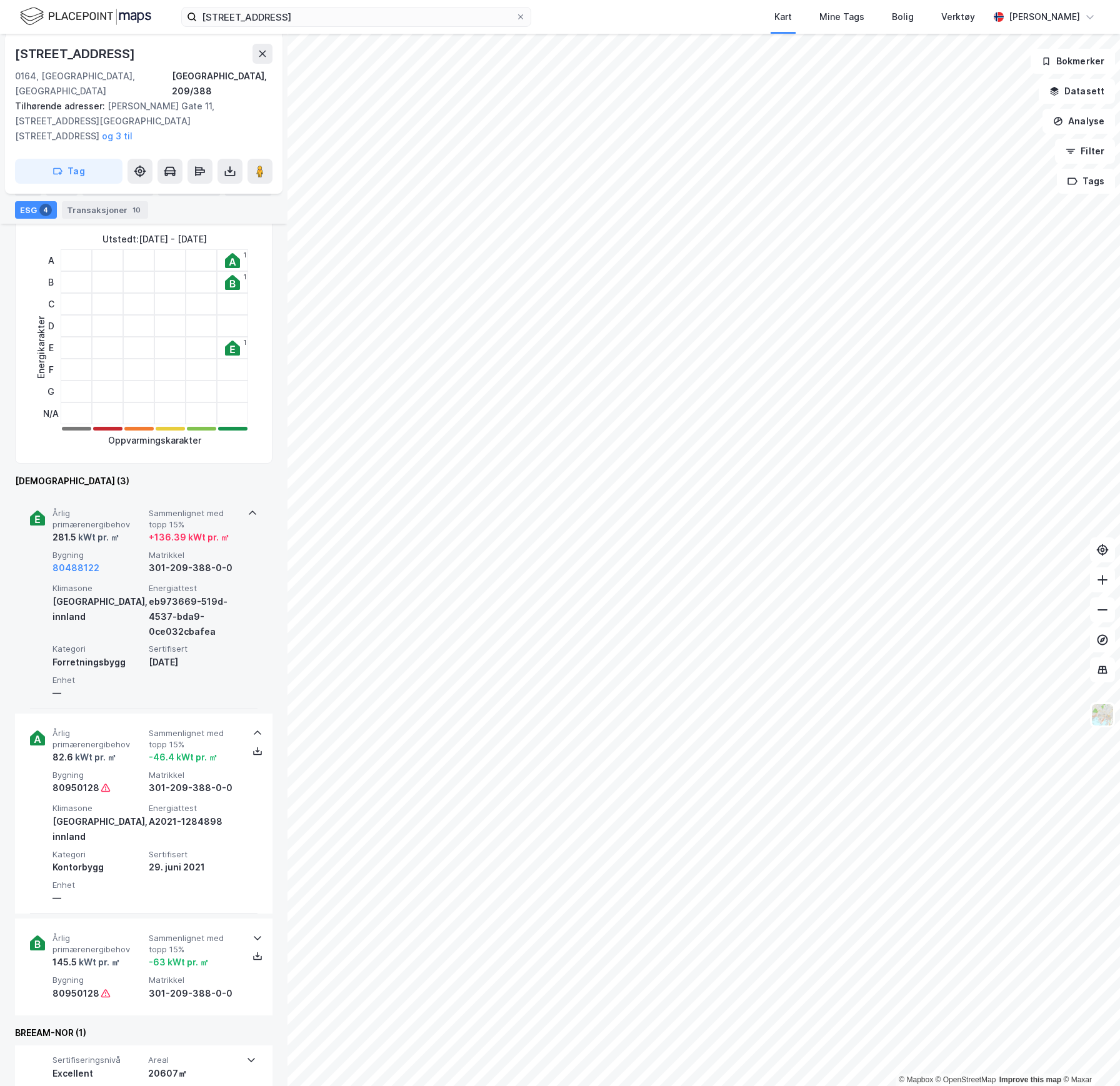
click at [127, 550] on span "Bygning" at bounding box center [98, 555] width 91 height 11
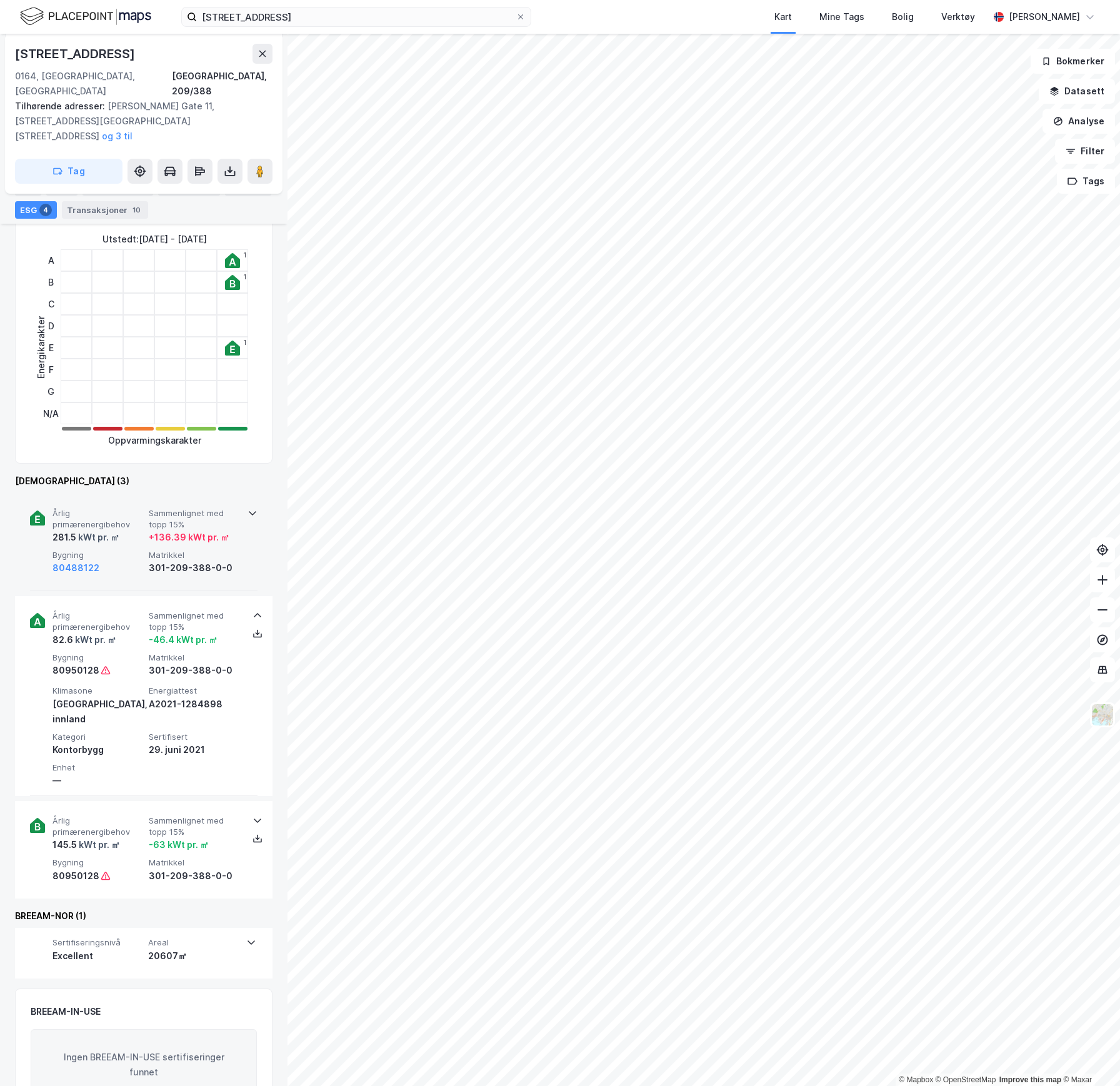
click at [125, 610] on span "Årlig primærenergibehov" at bounding box center [98, 621] width 91 height 22
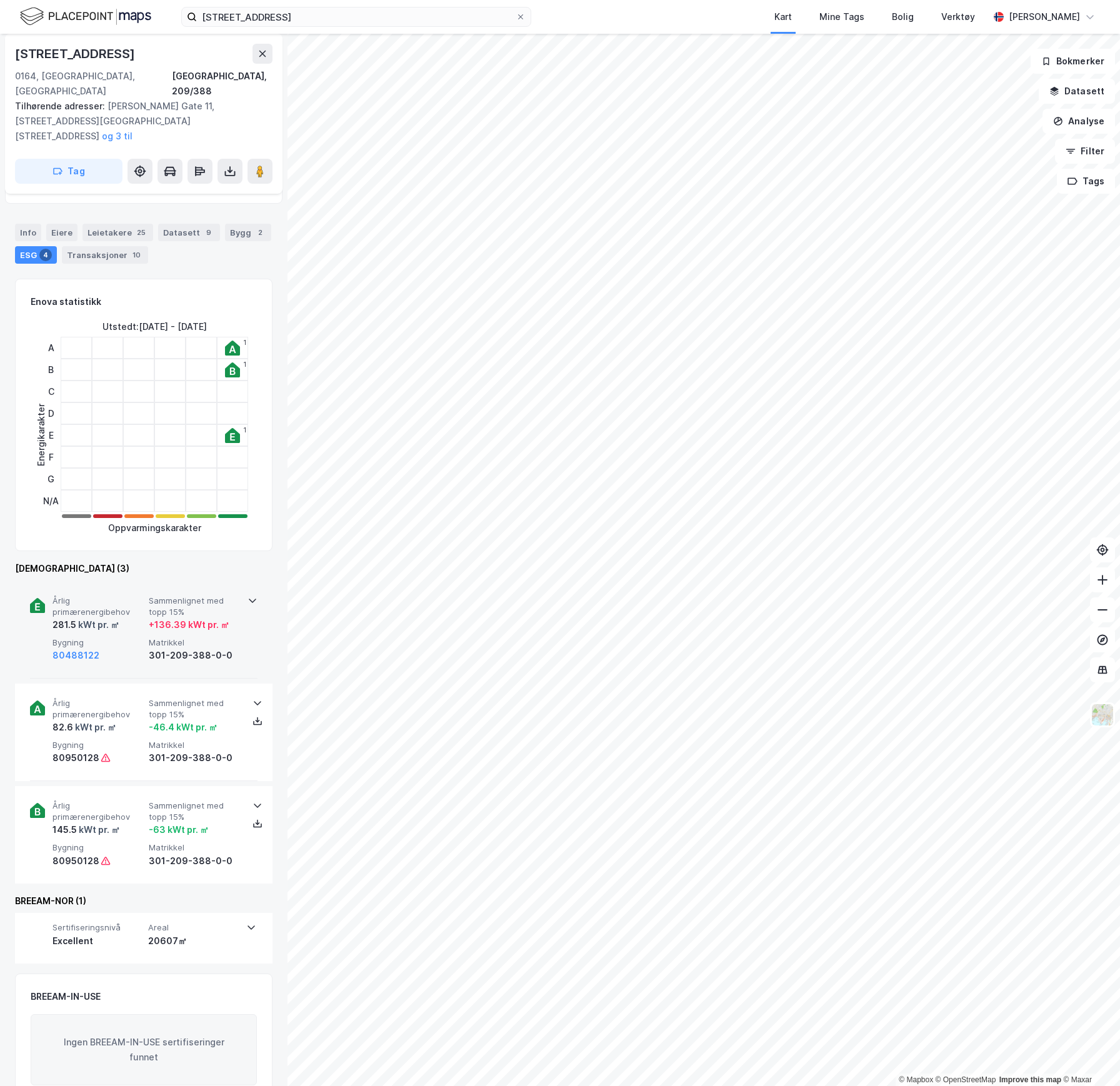
click at [125, 618] on div "281.5 kWt pr. ㎡" at bounding box center [98, 625] width 91 height 15
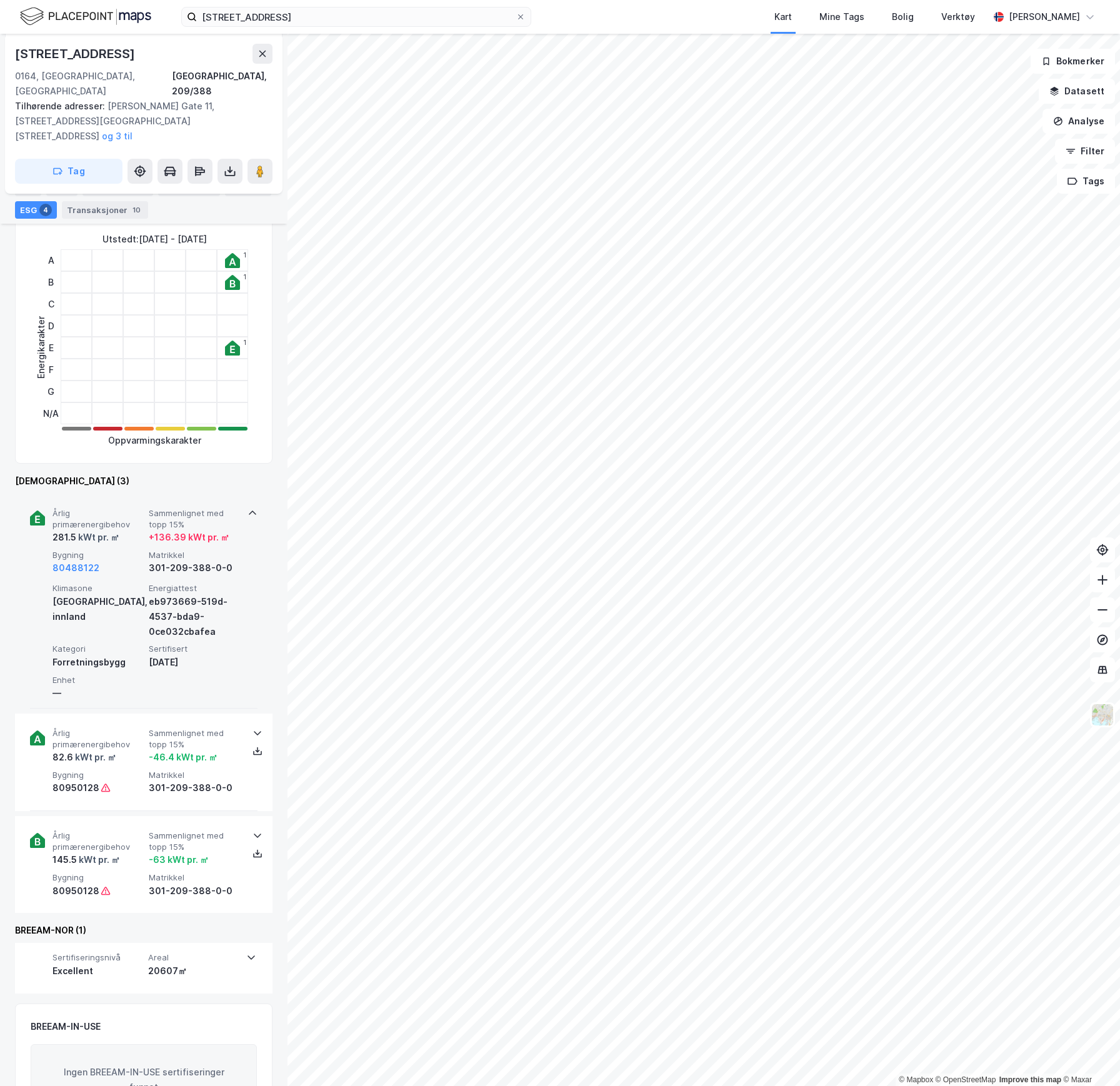
click at [130, 508] on span "Årlig primærenergibehov" at bounding box center [98, 519] width 91 height 22
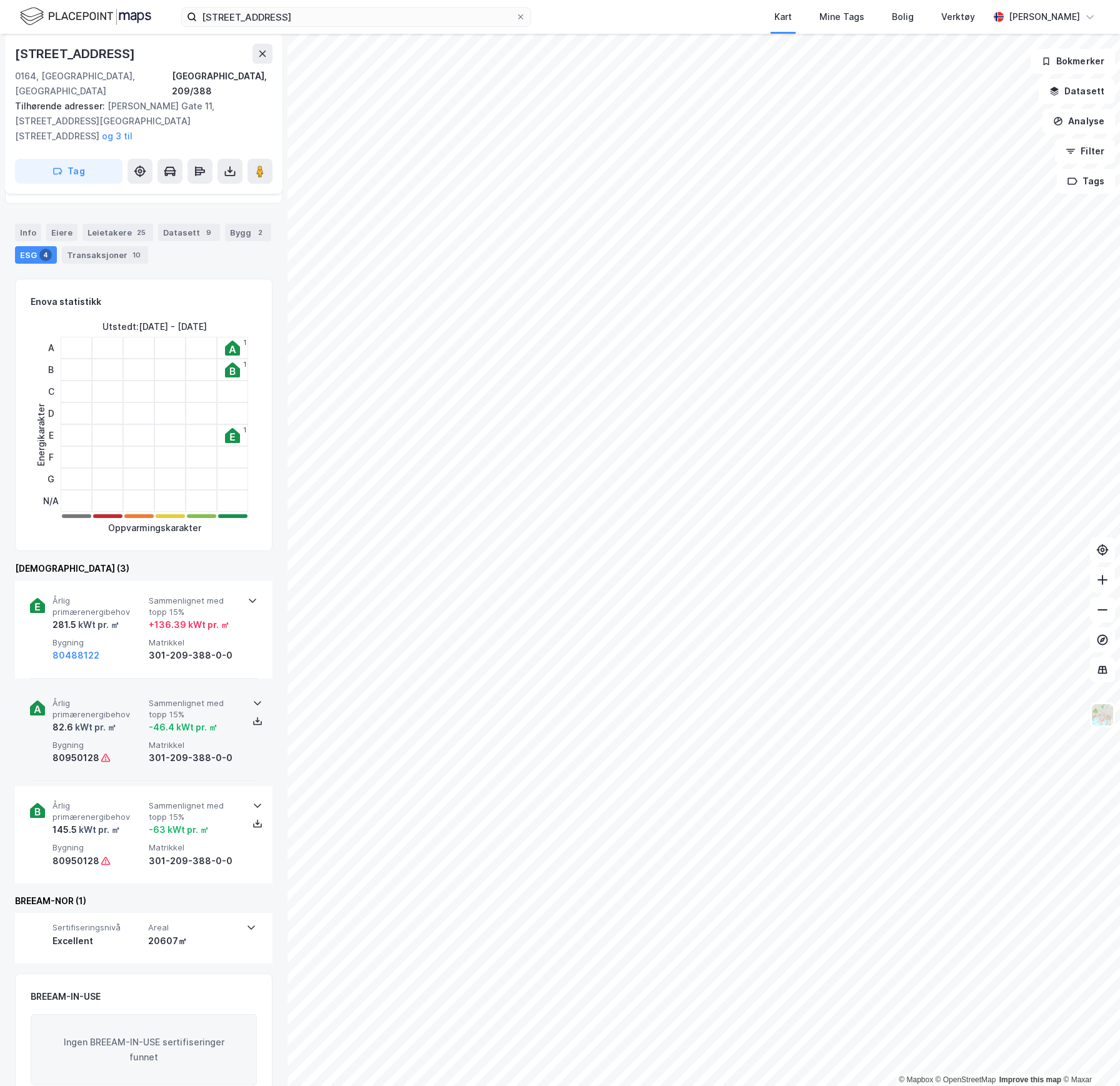
click at [127, 698] on span "Årlig primærenergibehov" at bounding box center [98, 709] width 91 height 22
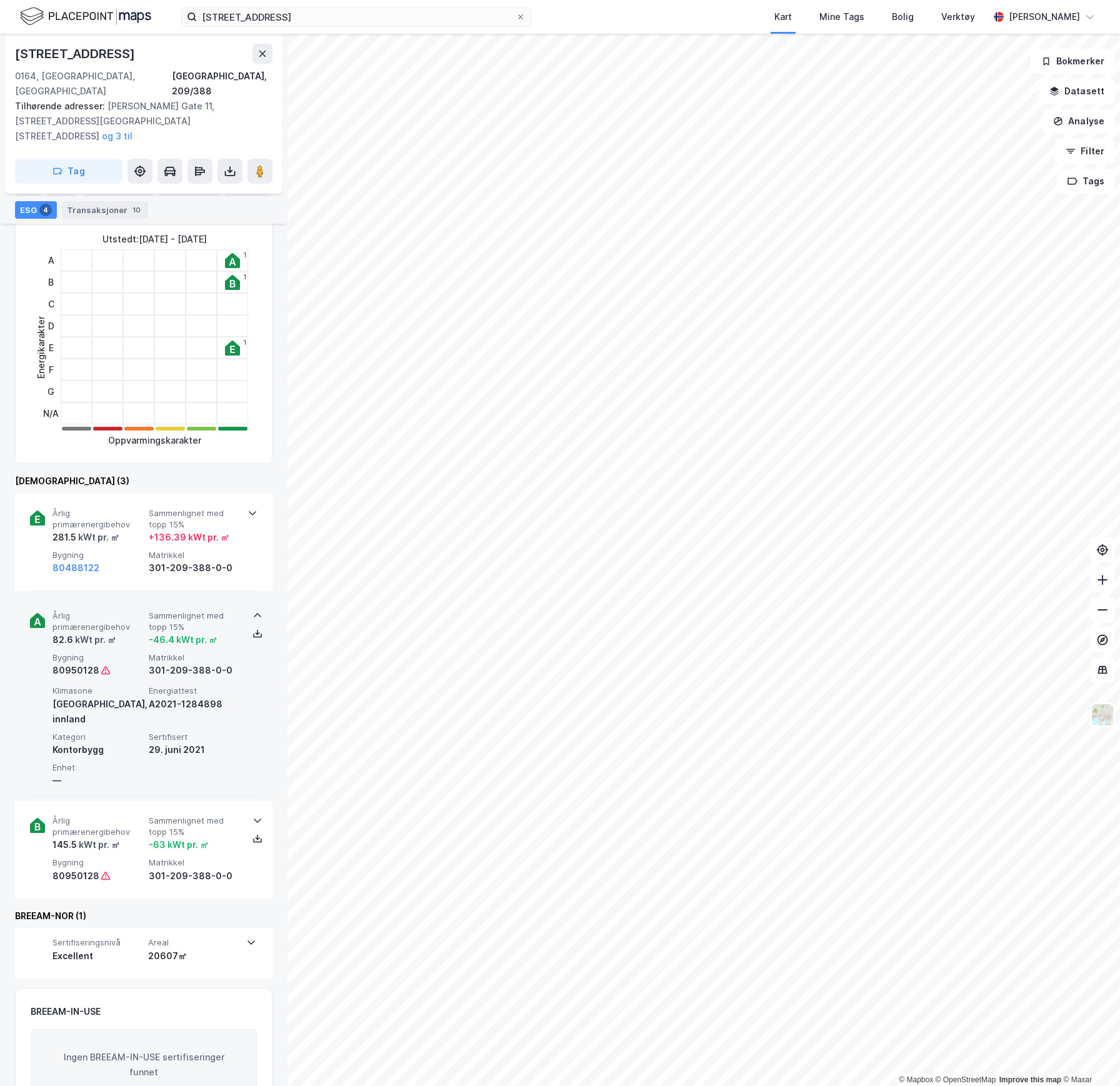
click at [120, 650] on div "Årlig primærenergibehov 82.6 kWt pr. ㎡ Sammenlignet med topp 15% -46.4 kWt pr. …" at bounding box center [144, 696] width 228 height 200
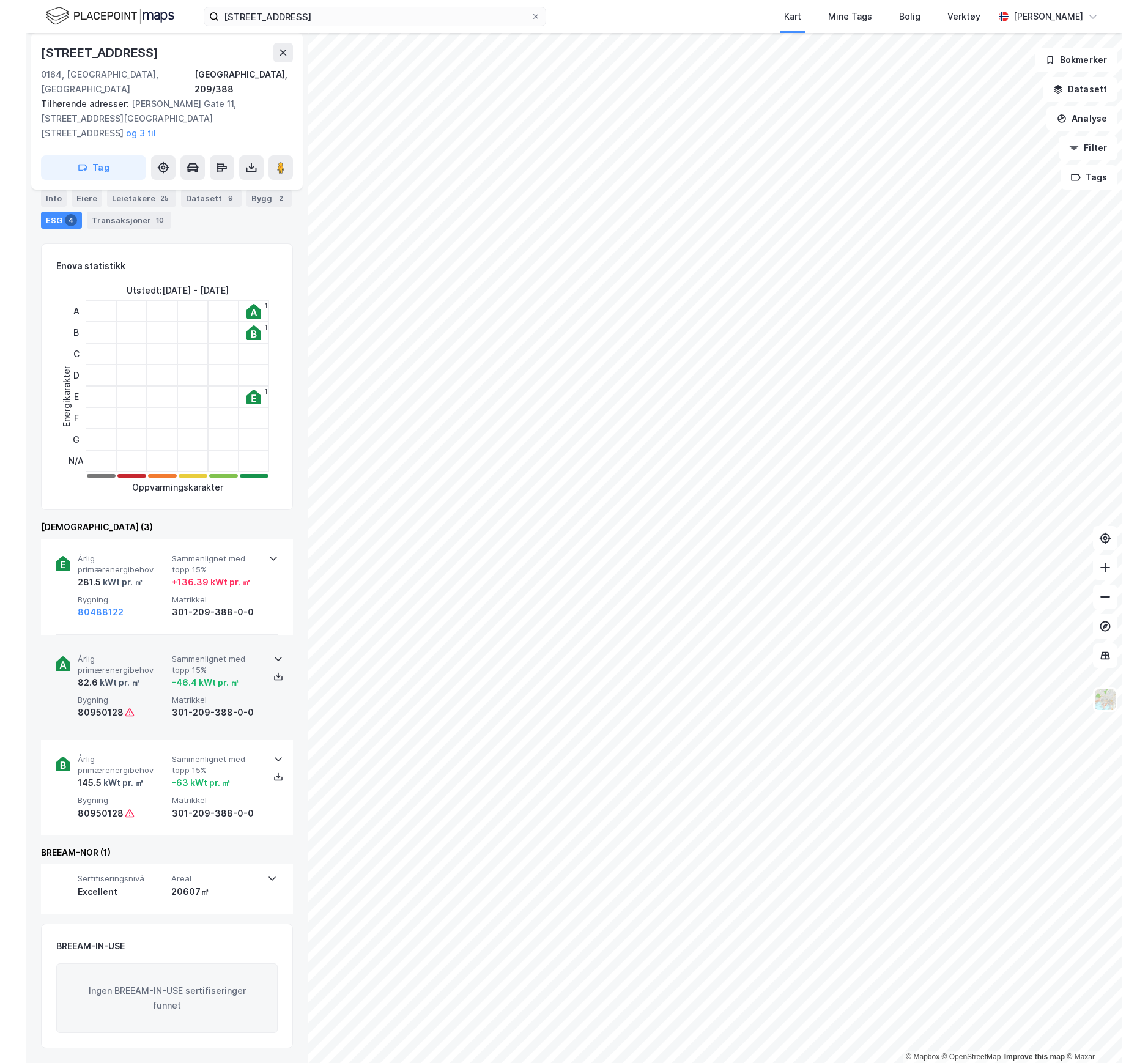
scroll to position [123, 0]
